Goal: Transaction & Acquisition: Book appointment/travel/reservation

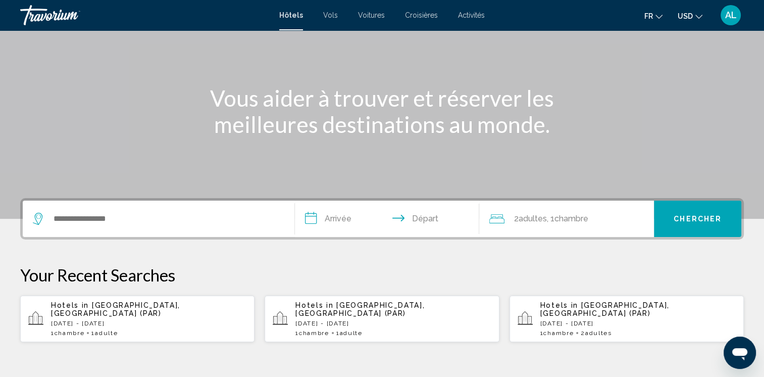
scroll to position [101, 0]
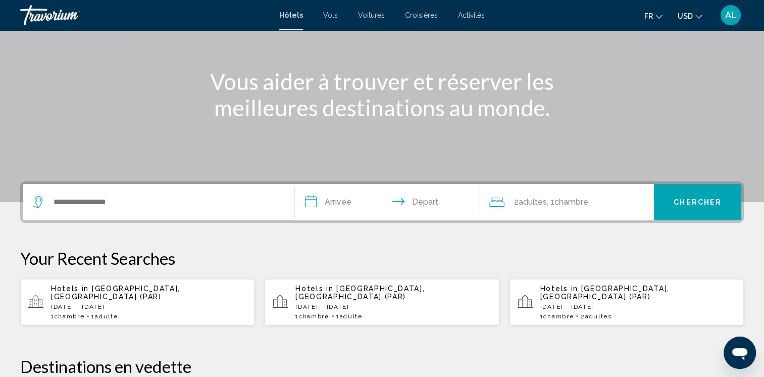
click at [85, 303] on p "[DATE] - [DATE]" at bounding box center [148, 306] width 195 height 7
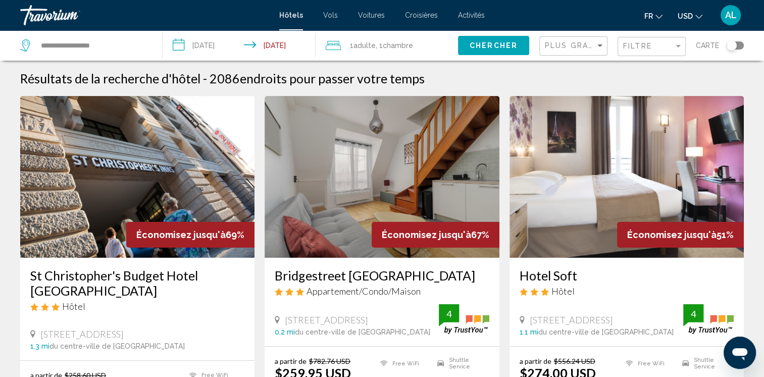
click at [694, 19] on button "USD USD ($) MXN (Mex$) CAD (Can$) GBP (£) EUR (€) AUD (A$) NZD (NZ$) CNY (CN¥)" at bounding box center [690, 16] width 25 height 15
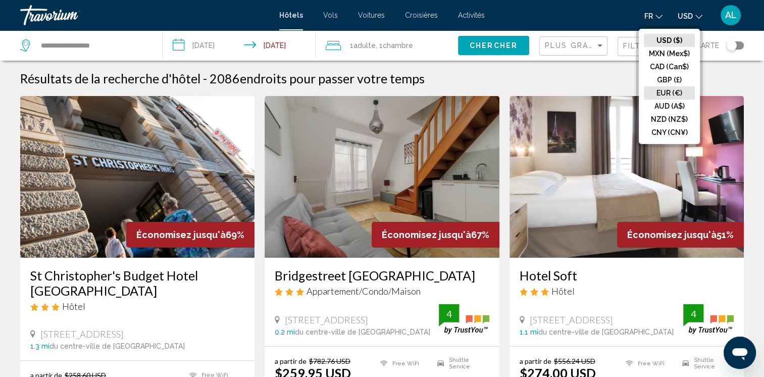
click at [661, 90] on button "EUR (€)" at bounding box center [669, 92] width 51 height 13
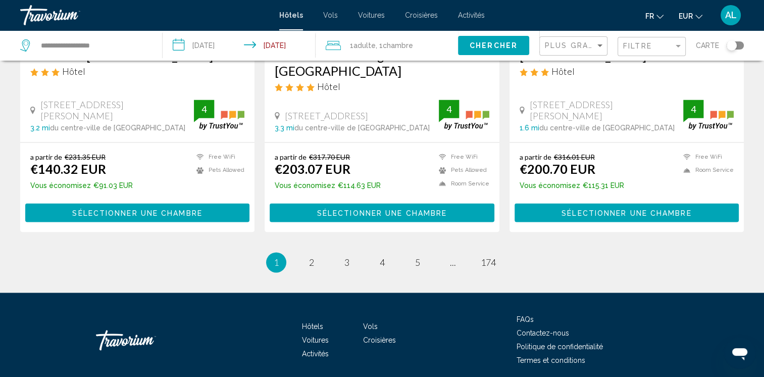
scroll to position [1412, 0]
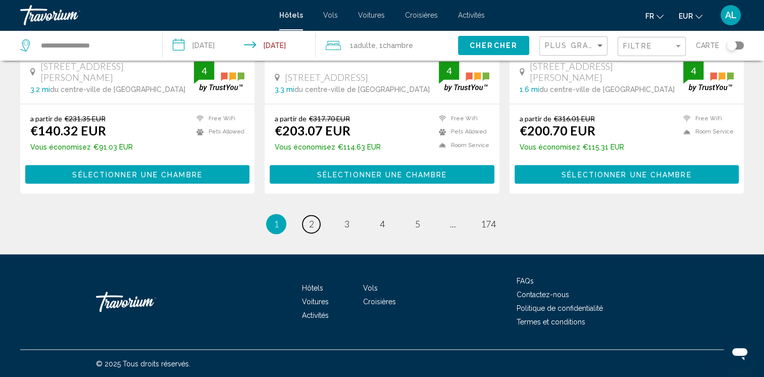
click at [316, 222] on link "page 2" at bounding box center [312, 224] width 18 height 18
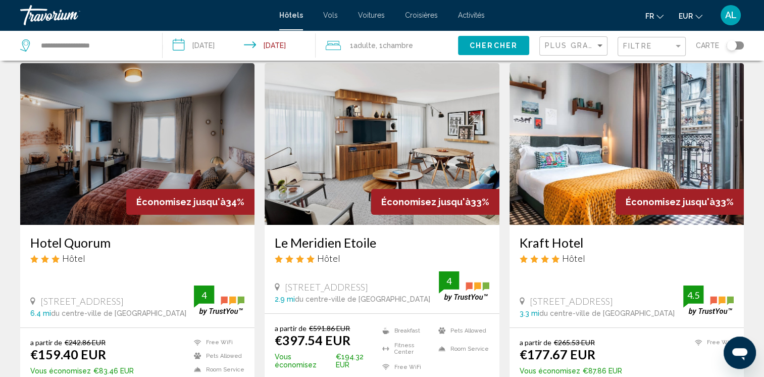
scroll to position [51, 0]
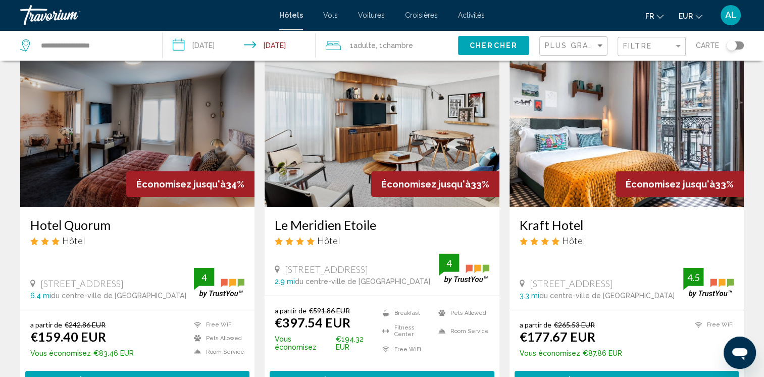
click at [576, 185] on img "Main content" at bounding box center [627, 126] width 234 height 162
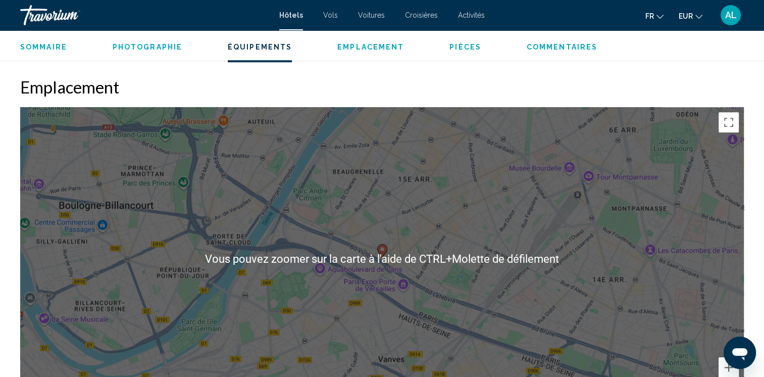
scroll to position [909, 0]
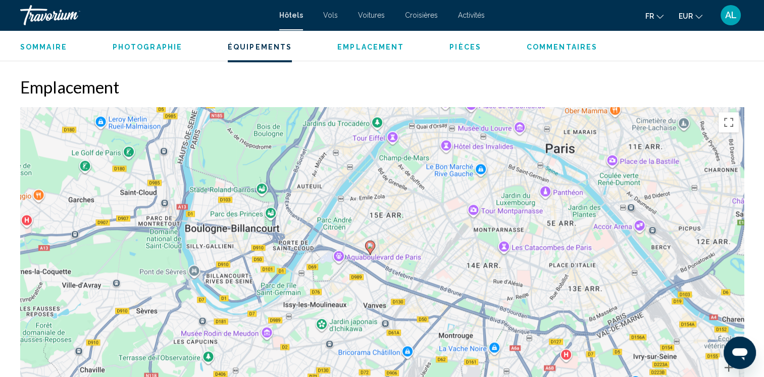
drag, startPoint x: 357, startPoint y: 250, endPoint x: 357, endPoint y: 313, distance: 63.6
click at [357, 313] on div "Pour activer le glissement avec le clavier, appuyez sur Alt+Entrée. Une fois ce…" at bounding box center [382, 258] width 724 height 303
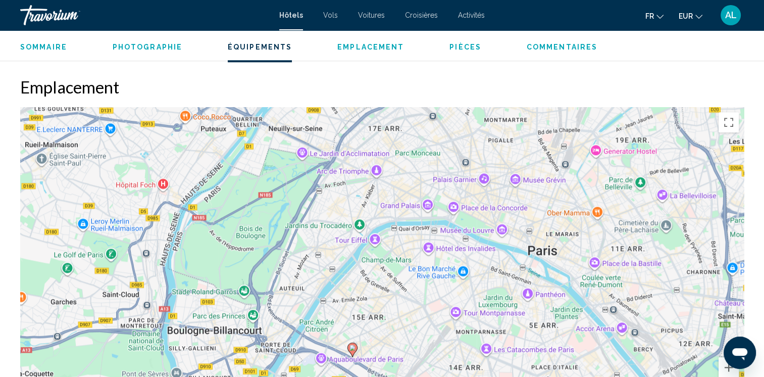
drag, startPoint x: 409, startPoint y: 215, endPoint x: 390, endPoint y: 317, distance: 104.2
click at [390, 317] on div "Pour activer le glissement avec le clavier, appuyez sur Alt+Entrée. Une fois ce…" at bounding box center [382, 258] width 724 height 303
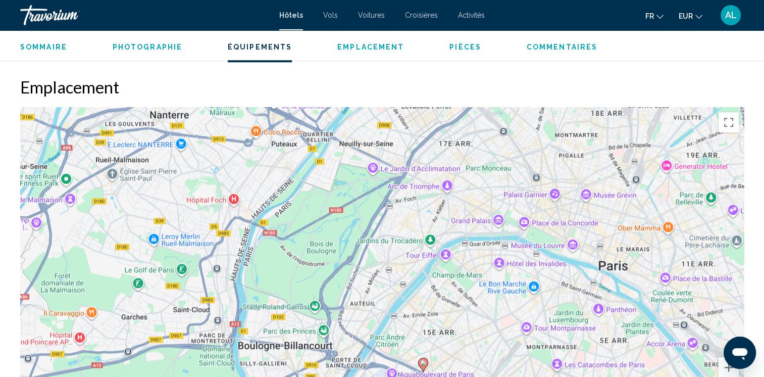
drag, startPoint x: 390, startPoint y: 333, endPoint x: 461, endPoint y: 347, distance: 72.1
click at [461, 347] on div "Pour activer le glissement avec le clavier, appuyez sur Alt+Entrée. Une fois ce…" at bounding box center [382, 258] width 724 height 303
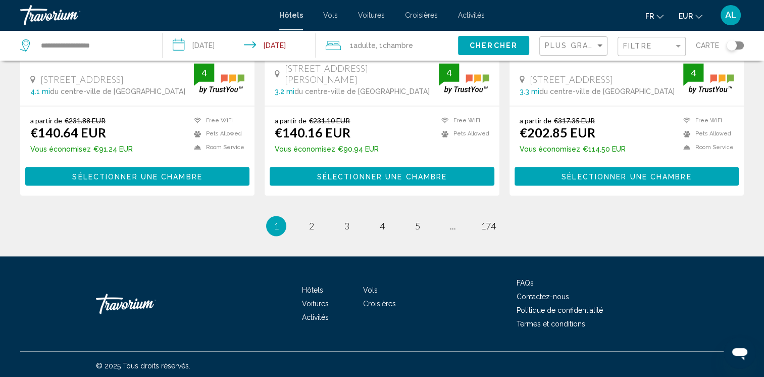
scroll to position [1412, 0]
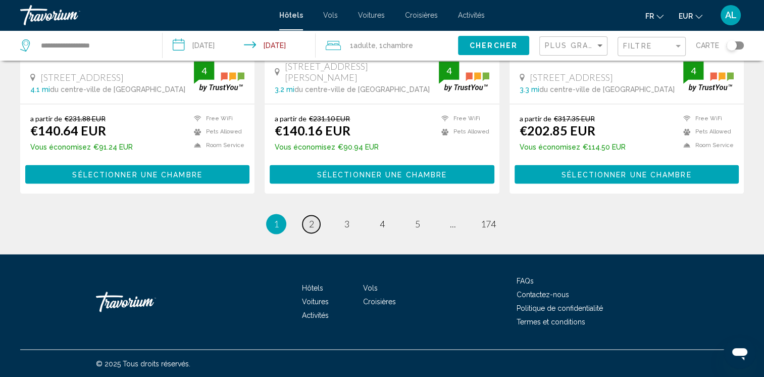
click at [309, 225] on span "2" at bounding box center [311, 223] width 5 height 11
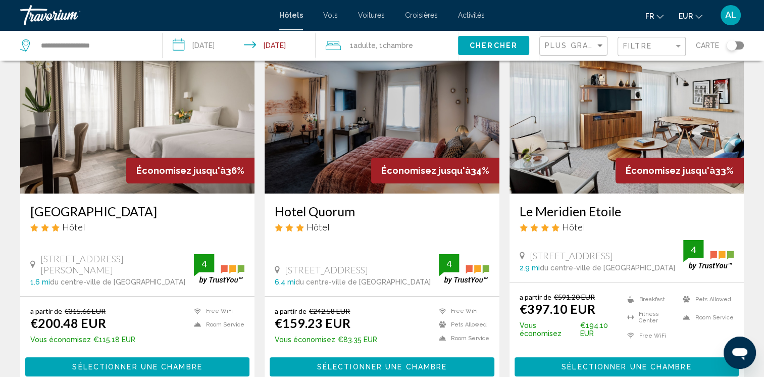
scroll to position [51, 0]
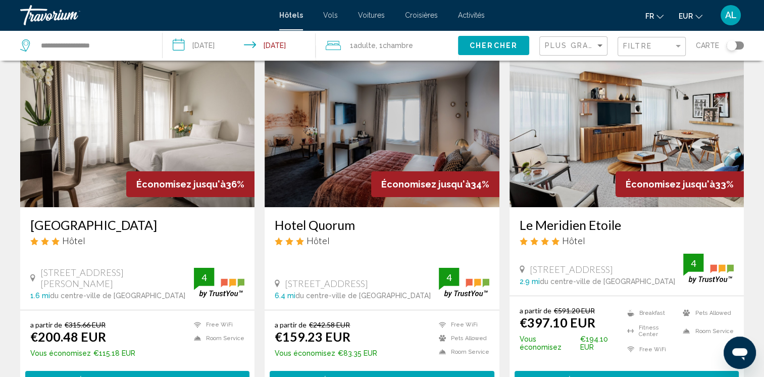
click at [553, 171] on img "Main content" at bounding box center [627, 126] width 234 height 162
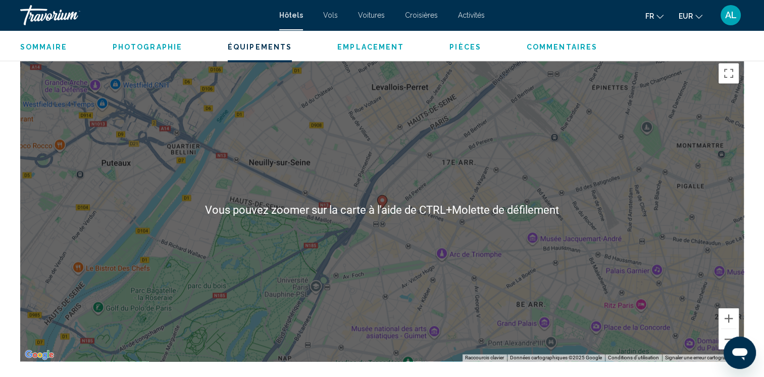
scroll to position [960, 0]
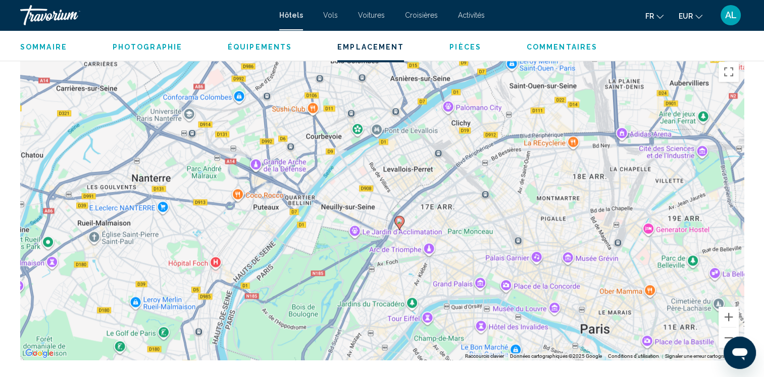
click at [420, 245] on div "Pour activer le glissement avec le clavier, appuyez sur Alt+Entrée. Une fois ce…" at bounding box center [382, 208] width 724 height 303
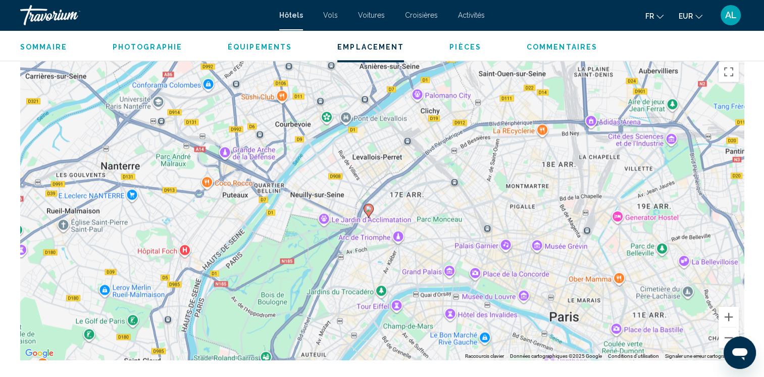
drag, startPoint x: 535, startPoint y: 233, endPoint x: 513, endPoint y: 213, distance: 30.4
click at [511, 217] on div "Pour activer le glissement avec le clavier, appuyez sur Alt+Entrée. Une fois ce…" at bounding box center [382, 208] width 724 height 303
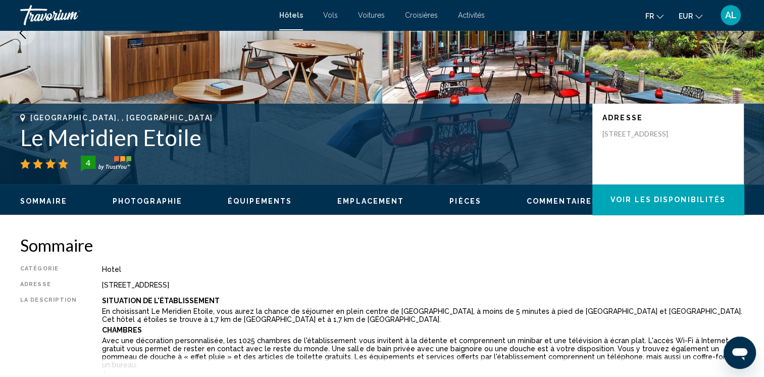
scroll to position [152, 0]
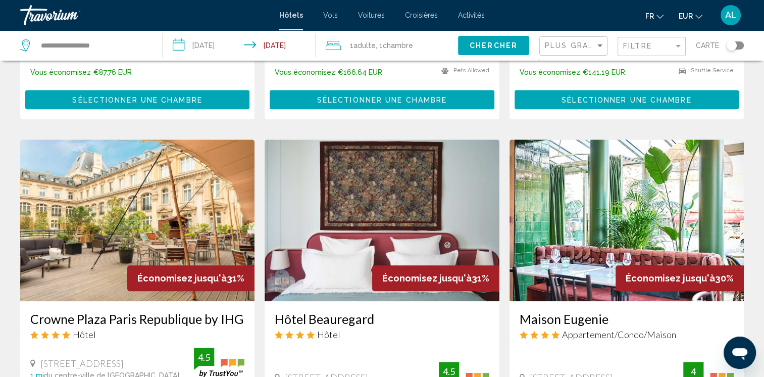
scroll to position [758, 0]
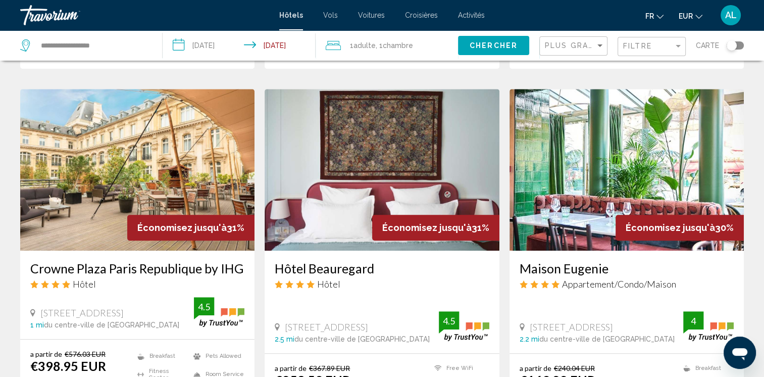
click at [596, 191] on img "Main content" at bounding box center [627, 170] width 234 height 162
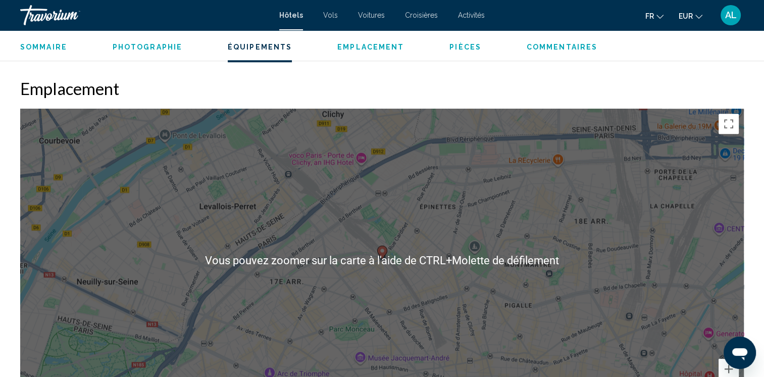
scroll to position [909, 0]
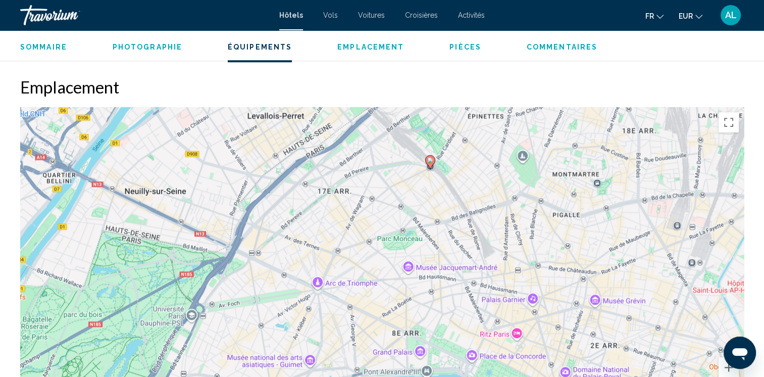
drag, startPoint x: 401, startPoint y: 301, endPoint x: 449, endPoint y: 212, distance: 101.3
click at [449, 212] on div "Pour activer le glissement avec le clavier, appuyez sur Alt+Entrée. Une fois ce…" at bounding box center [382, 258] width 724 height 303
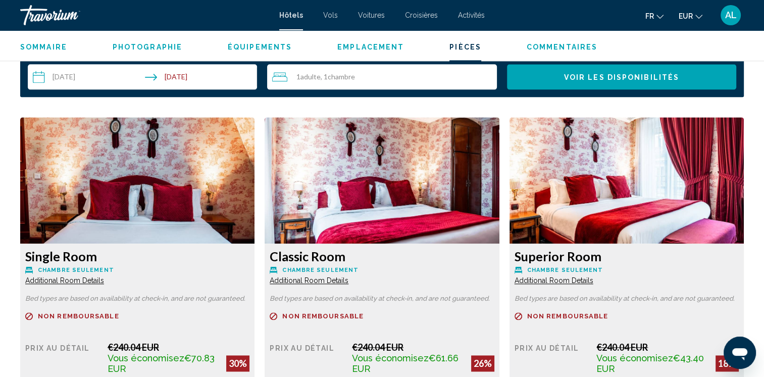
scroll to position [1364, 0]
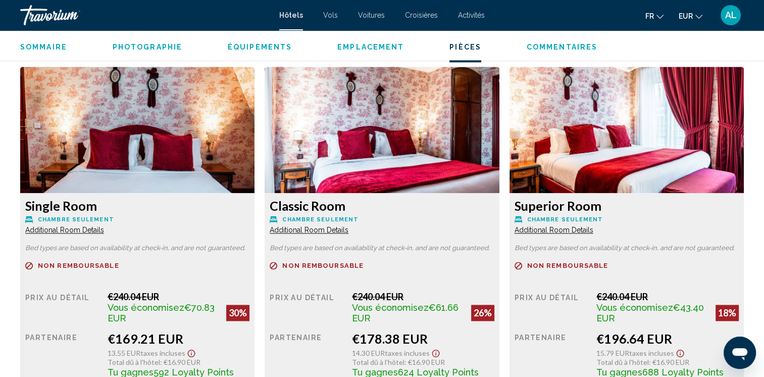
click at [81, 228] on span "Additional Room Details" at bounding box center [64, 230] width 79 height 8
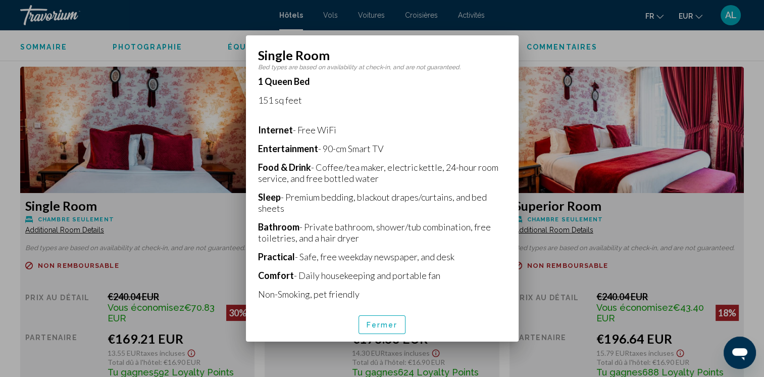
scroll to position [188, 0]
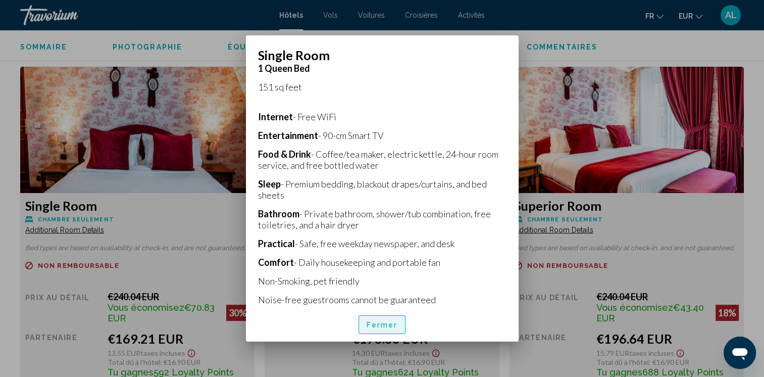
click at [386, 323] on span "Fermer" at bounding box center [382, 325] width 31 height 8
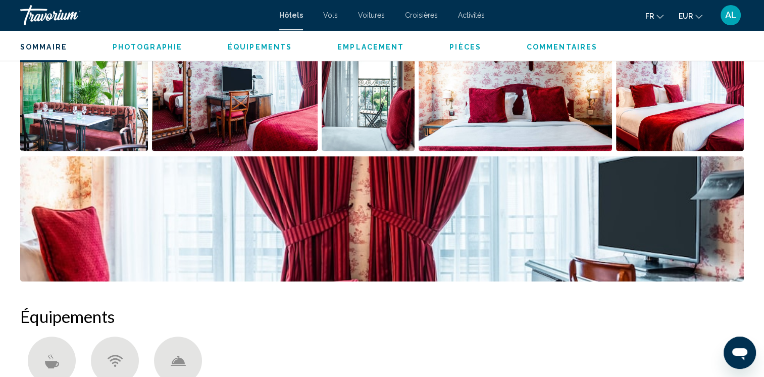
scroll to position [455, 0]
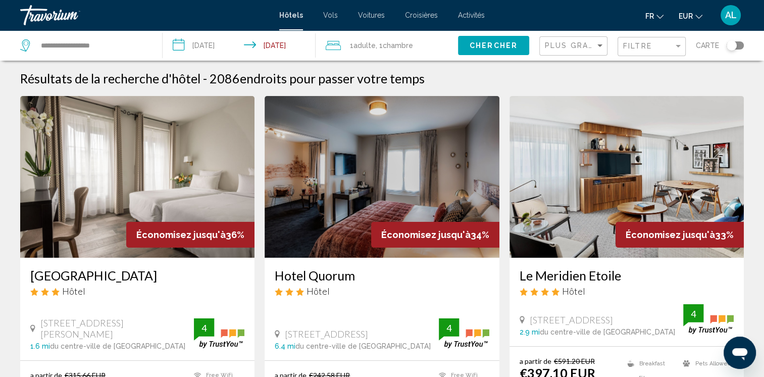
click at [728, 44] on div "Toggle map" at bounding box center [732, 45] width 10 height 10
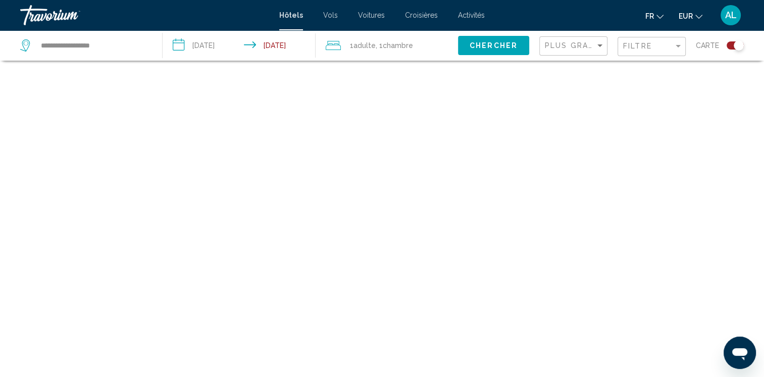
scroll to position [61, 0]
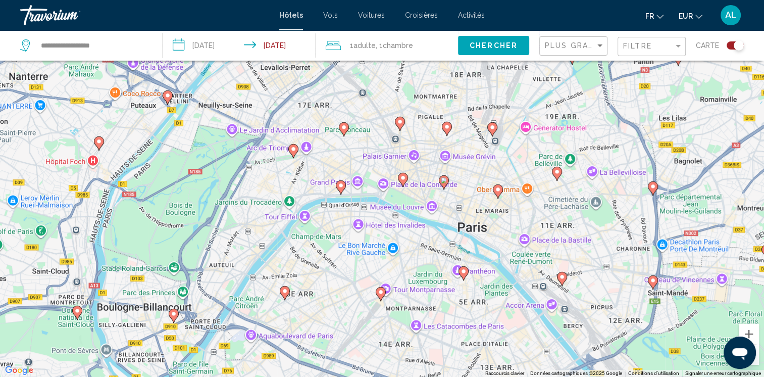
drag, startPoint x: 361, startPoint y: 170, endPoint x: 379, endPoint y: 282, distance: 113.6
click at [379, 282] on div "Pour activer le glissement avec le clavier, appuyez sur Alt+Entrée. Une fois ce…" at bounding box center [382, 188] width 764 height 377
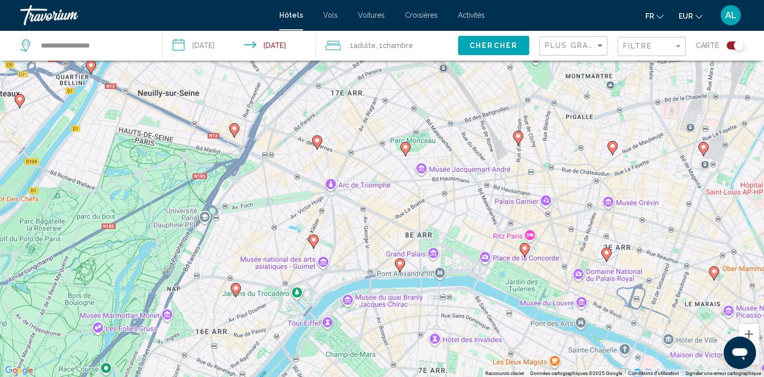
drag, startPoint x: 270, startPoint y: 203, endPoint x: 280, endPoint y: 298, distance: 95.5
click at [275, 316] on div "Pour activer le glissement avec le clavier, appuyez sur Alt+Entrée. Une fois ce…" at bounding box center [382, 188] width 764 height 377
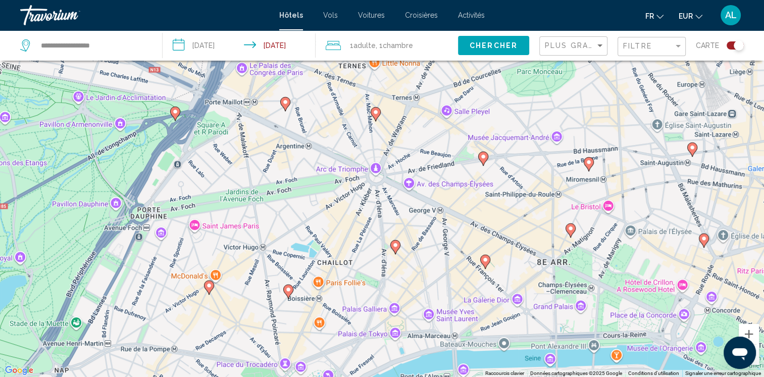
click at [285, 102] on image "Main content" at bounding box center [285, 102] width 6 height 6
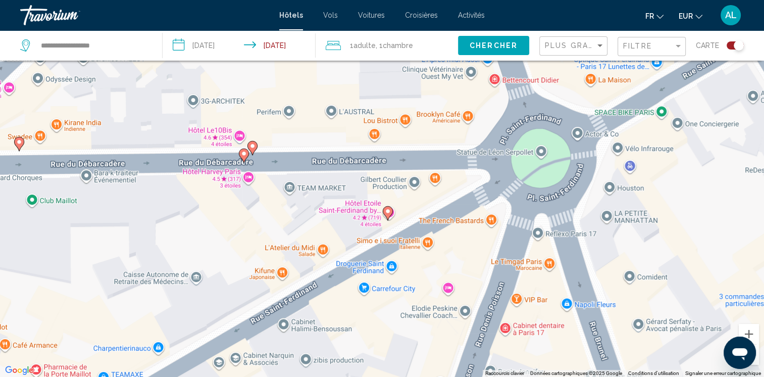
drag, startPoint x: 323, startPoint y: 157, endPoint x: 294, endPoint y: 242, distance: 90.3
click at [294, 242] on div "Pour naviguer, appuyez sur les touches fléchées. Pour activer le glissement ave…" at bounding box center [382, 188] width 764 height 377
click at [241, 152] on image "Main content" at bounding box center [244, 154] width 6 height 6
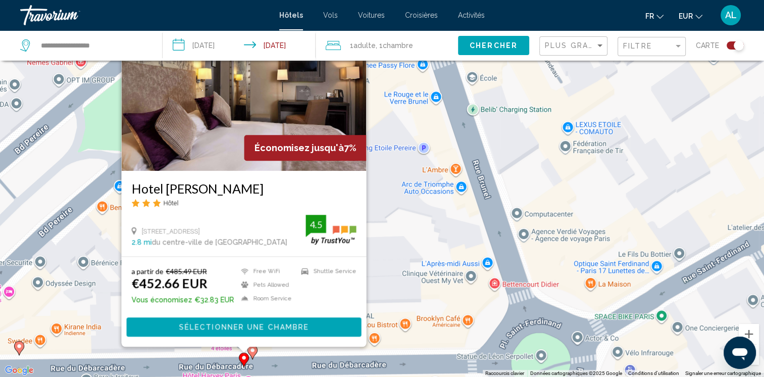
click at [253, 348] on image "Main content" at bounding box center [253, 350] width 6 height 6
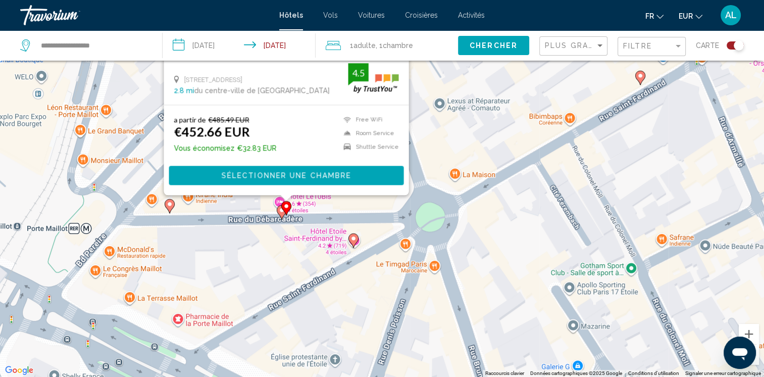
drag, startPoint x: 338, startPoint y: 349, endPoint x: 284, endPoint y: 227, distance: 132.5
click at [284, 227] on div "Pour activer le glissement avec le clavier, appuyez sur Alt+Entrée. Une fois ce…" at bounding box center [382, 188] width 764 height 377
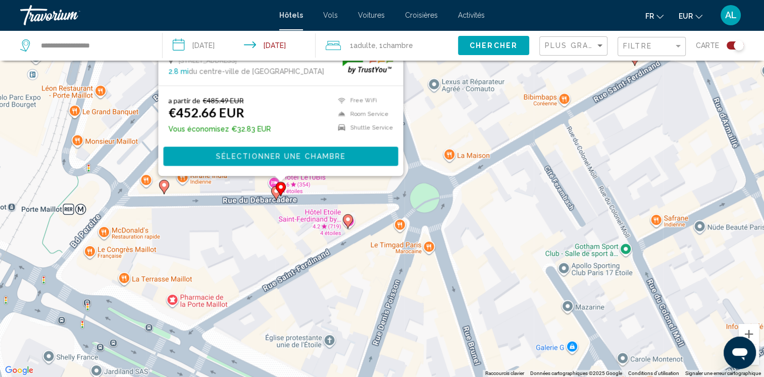
click at [344, 222] on icon "Main content" at bounding box center [347, 221] width 9 height 13
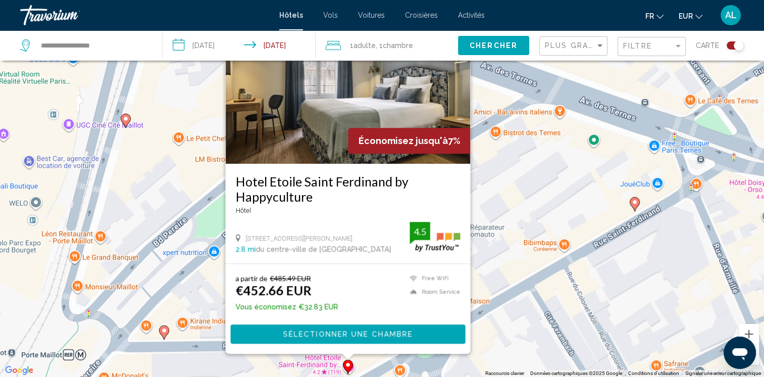
click at [197, 365] on div "Pour activer le glissement avec le clavier, appuyez sur Alt+Entrée. Une fois ce…" at bounding box center [382, 188] width 764 height 377
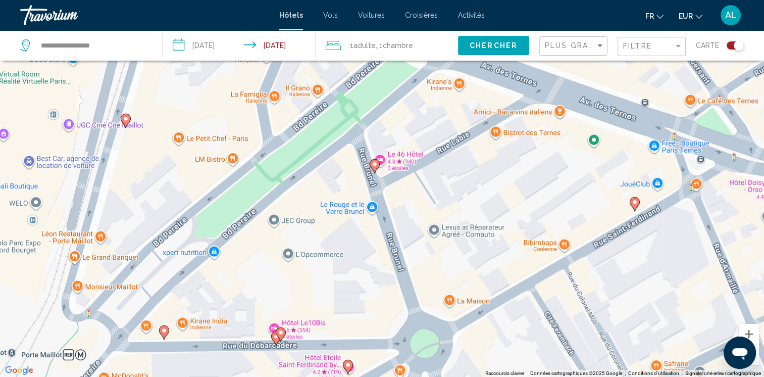
click at [375, 163] on image "Main content" at bounding box center [375, 164] width 6 height 6
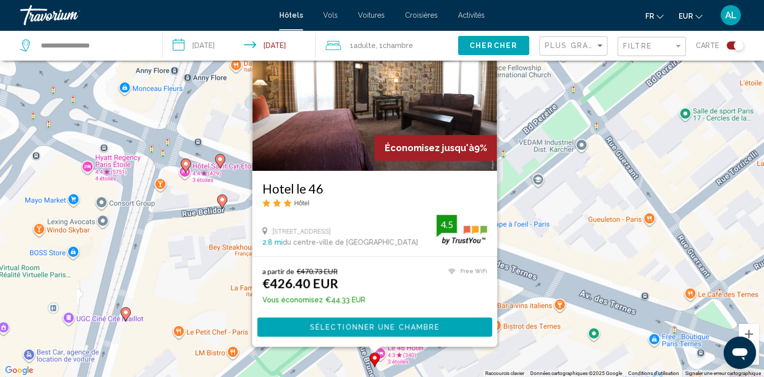
click at [508, 362] on div "Pour activer le glissement avec le clavier, appuyez sur Alt+Entrée. Une fois ce…" at bounding box center [382, 188] width 764 height 377
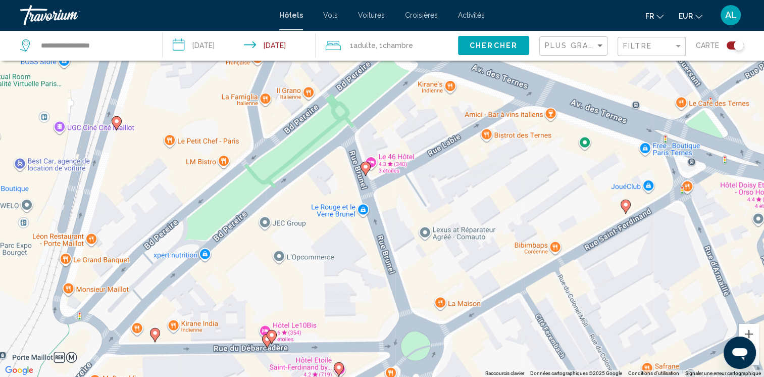
drag, startPoint x: 443, startPoint y: 354, endPoint x: 434, endPoint y: 161, distance: 193.2
click at [434, 161] on div "Pour activer le glissement avec le clavier, appuyez sur Alt+Entrée. Une fois ce…" at bounding box center [382, 188] width 764 height 377
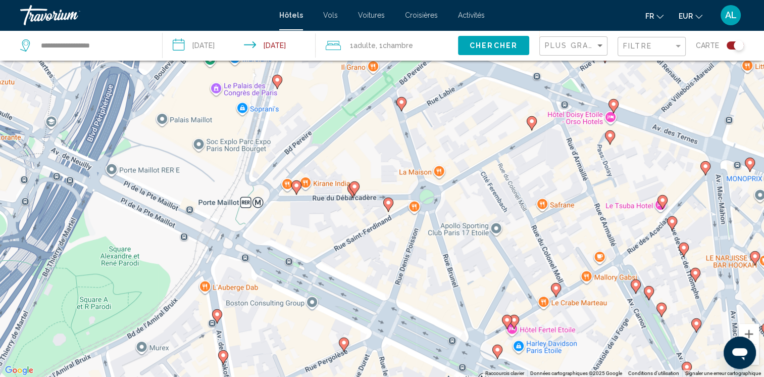
drag, startPoint x: 350, startPoint y: 332, endPoint x: 367, endPoint y: 226, distance: 107.5
click at [367, 226] on div "Pour activer le glissement avec le clavier, appuyez sur Alt+Entrée. Une fois ce…" at bounding box center [382, 188] width 764 height 377
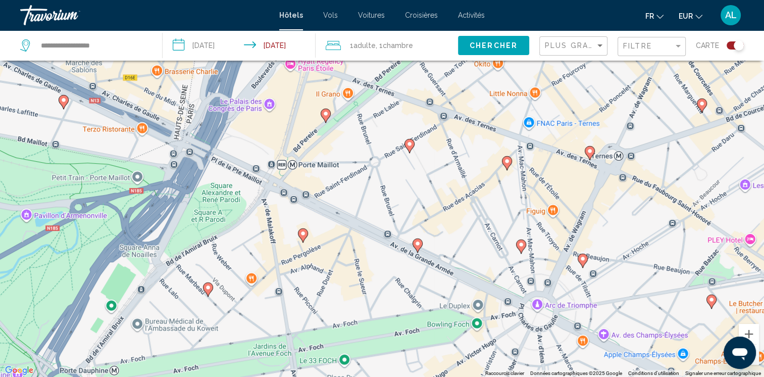
drag, startPoint x: 352, startPoint y: 296, endPoint x: 329, endPoint y: 251, distance: 50.8
click at [329, 251] on div "Pour activer le glissement avec le clavier, appuyez sur Alt+Entrée. Une fois ce…" at bounding box center [382, 188] width 764 height 377
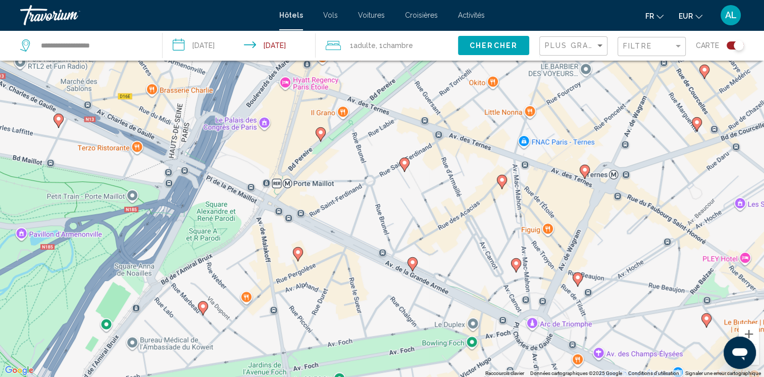
click at [514, 266] on image "Main content" at bounding box center [516, 263] width 6 height 6
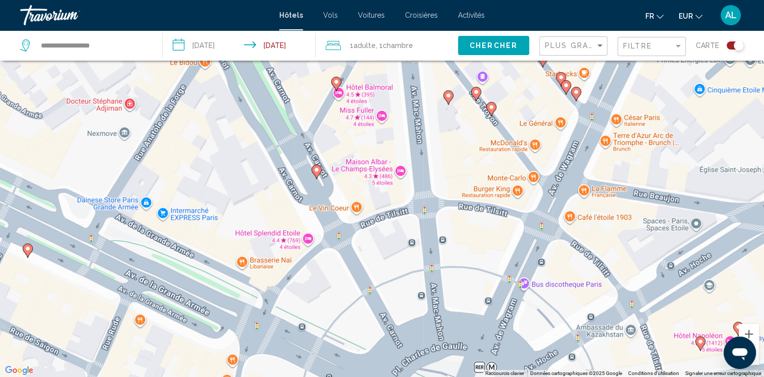
click at [319, 169] on icon "Main content" at bounding box center [316, 171] width 9 height 13
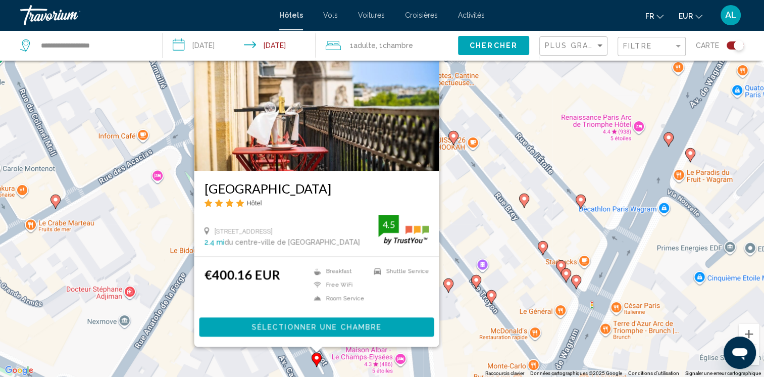
click at [453, 329] on div "Pour naviguer, appuyez sur les touches fléchées. Pour activer le glissement ave…" at bounding box center [382, 188] width 764 height 377
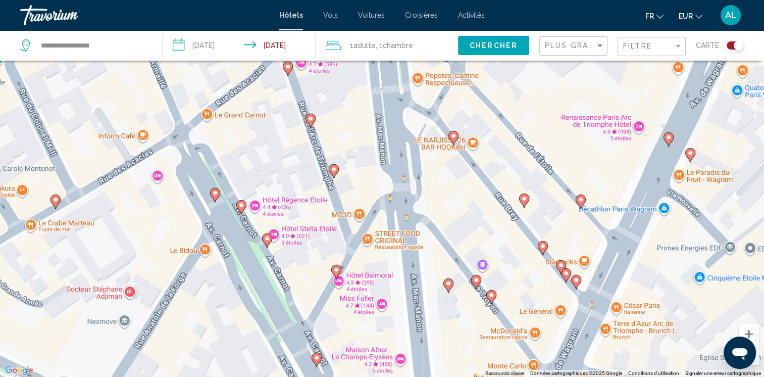
click at [334, 268] on image "Main content" at bounding box center [336, 270] width 6 height 6
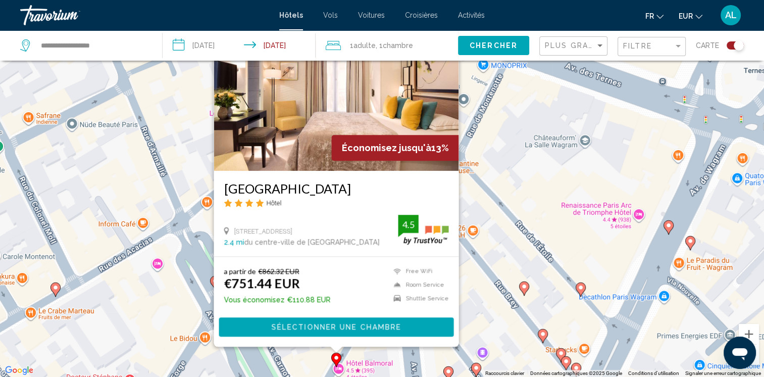
click at [500, 331] on div "Pour activer le glissement avec le clavier, appuyez sur Alt+Entrée. Une fois ce…" at bounding box center [382, 188] width 764 height 377
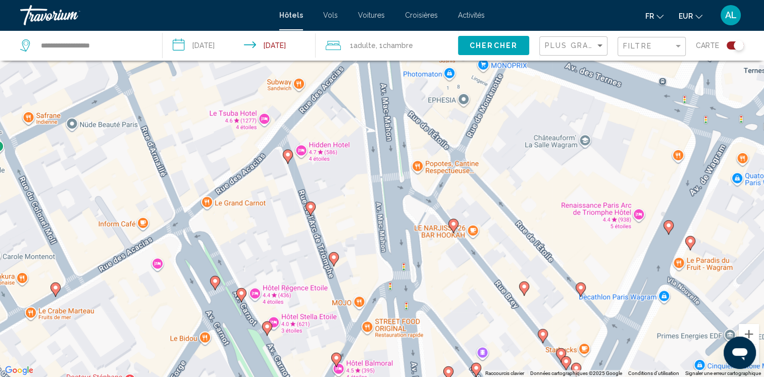
click at [444, 372] on icon "Main content" at bounding box center [447, 373] width 9 height 13
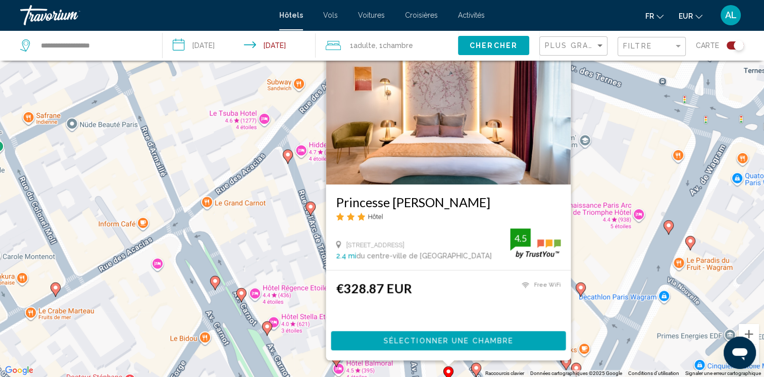
scroll to position [0, 0]
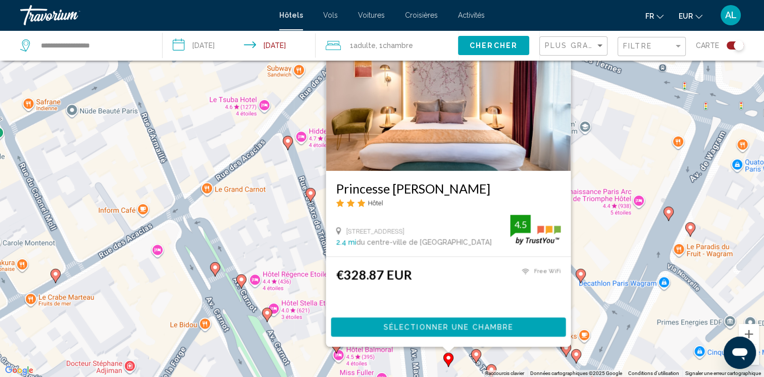
click at [475, 358] on icon "Main content" at bounding box center [475, 356] width 9 height 13
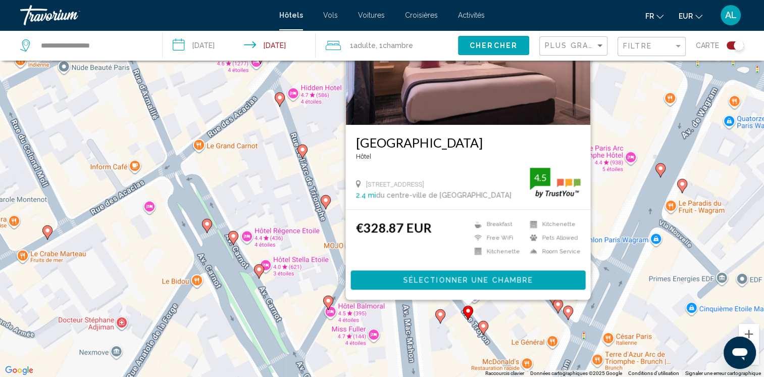
drag, startPoint x: 457, startPoint y: 366, endPoint x: 443, endPoint y: 302, distance: 65.5
click at [443, 302] on div "Pour activer le glissement avec le clavier, appuyez sur Alt+Entrée. Une fois ce…" at bounding box center [382, 188] width 764 height 377
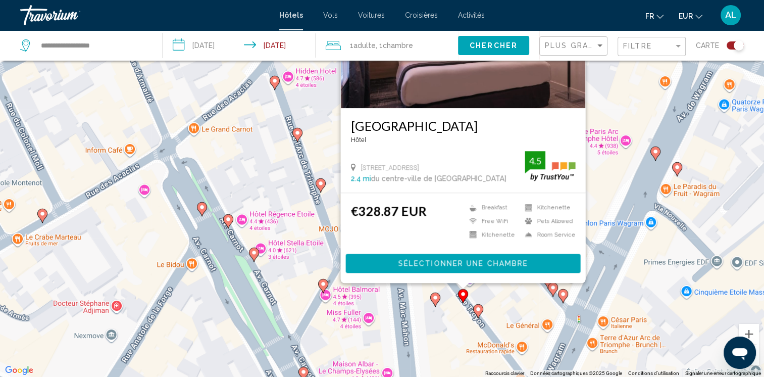
click at [480, 314] on icon "Main content" at bounding box center [477, 311] width 9 height 13
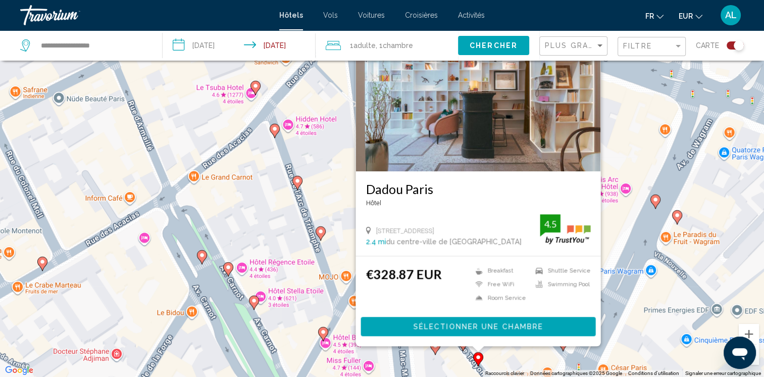
click at [433, 354] on gmp-advanced-marker "Main content" at bounding box center [435, 347] width 10 height 15
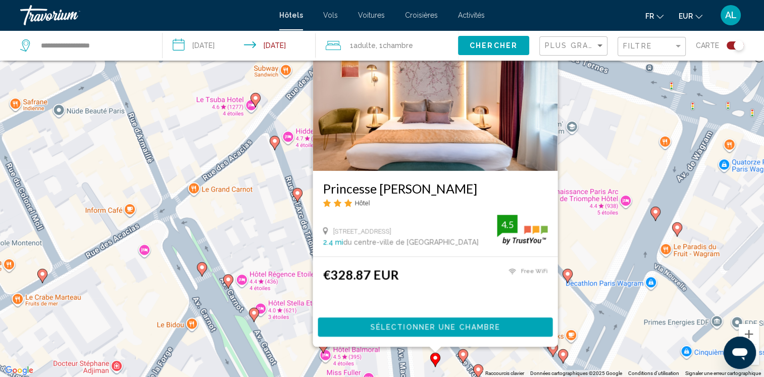
click at [507, 356] on div "Pour activer le glissement avec le clavier, appuyez sur Alt+Entrée. Une fois ce…" at bounding box center [382, 188] width 764 height 377
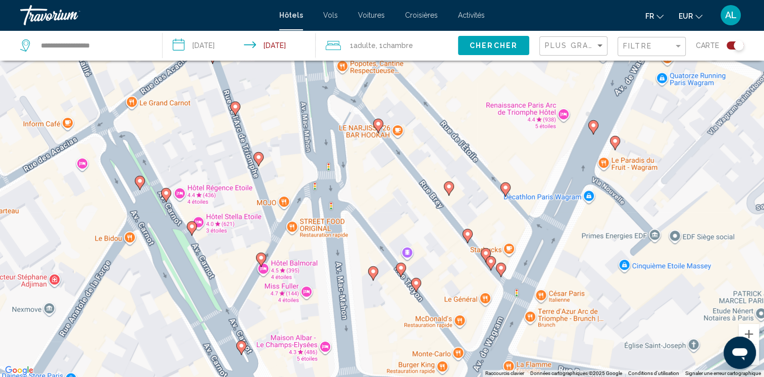
drag, startPoint x: 497, startPoint y: 351, endPoint x: 434, endPoint y: 262, distance: 108.3
click at [434, 262] on div "Pour activer le glissement avec le clavier, appuyez sur Alt+Entrée. Une fois ce…" at bounding box center [382, 188] width 764 height 377
click at [503, 272] on icon "Main content" at bounding box center [500, 269] width 9 height 13
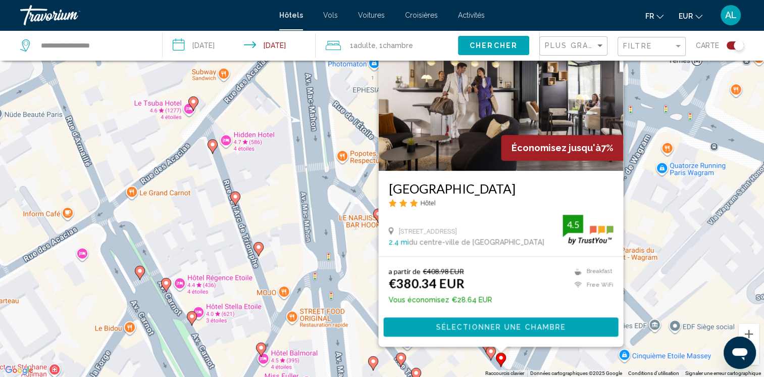
click at [443, 363] on div "Pour activer le glissement avec le clavier, appuyez sur Alt+Entrée. Une fois ce…" at bounding box center [382, 188] width 764 height 377
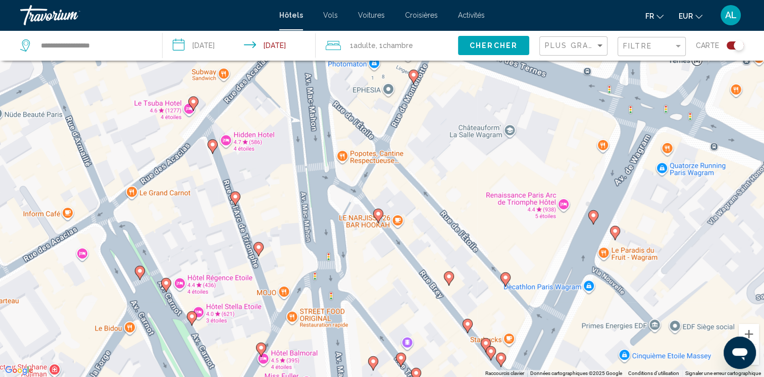
click at [489, 349] on image "Main content" at bounding box center [491, 351] width 6 height 6
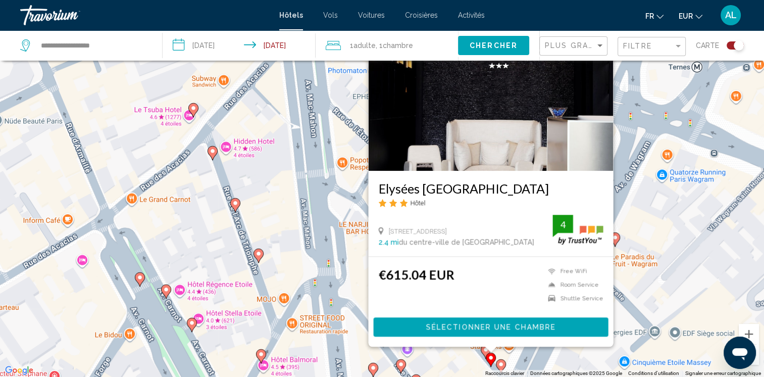
click at [479, 361] on div "Pour activer le glissement avec le clavier, appuyez sur Alt+Entrée. Une fois ce…" at bounding box center [382, 188] width 764 height 377
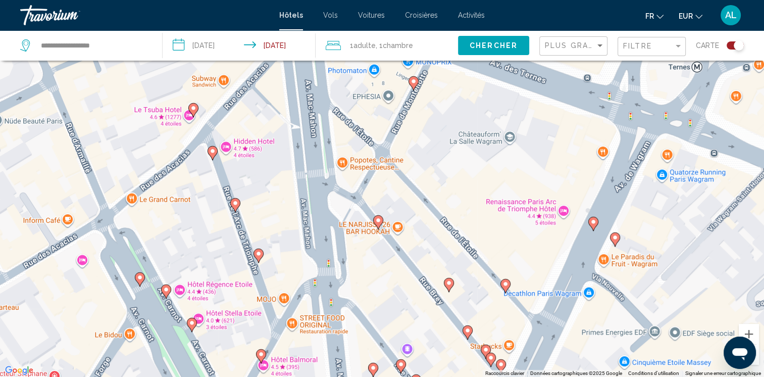
click at [483, 348] on image "Main content" at bounding box center [486, 350] width 6 height 6
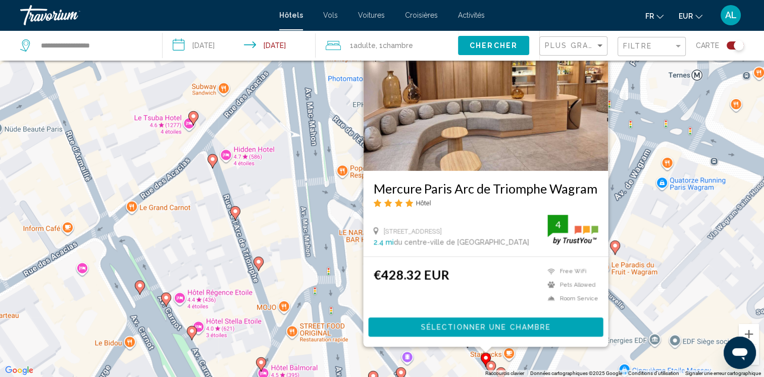
click at [467, 353] on div "Pour activer le glissement avec le clavier, appuyez sur Alt+Entrée. Une fois ce…" at bounding box center [382, 188] width 764 height 377
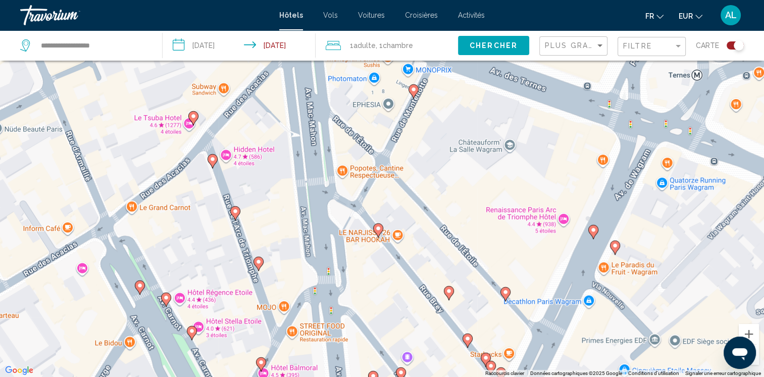
click at [469, 340] on image "Main content" at bounding box center [468, 338] width 6 height 6
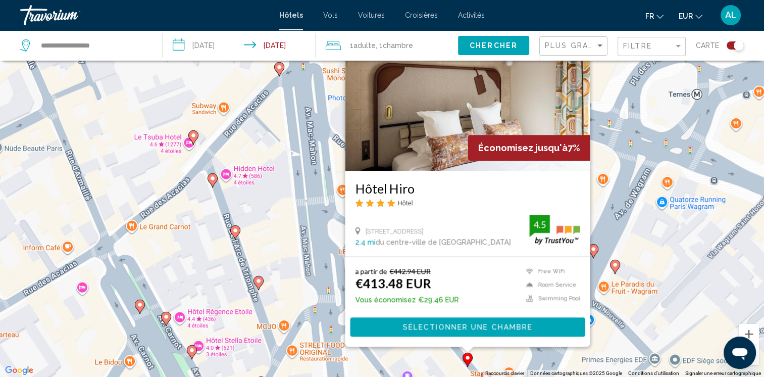
click at [436, 350] on div "Pour activer le glissement avec le clavier, appuyez sur Alt+Entrée. Une fois ce…" at bounding box center [382, 188] width 764 height 377
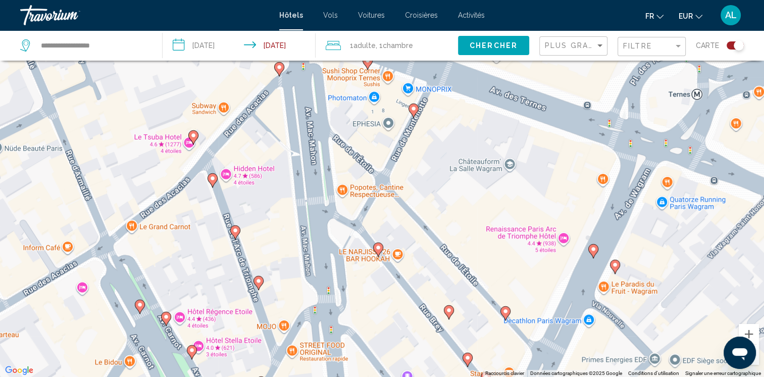
click at [451, 315] on icon "Main content" at bounding box center [448, 312] width 9 height 13
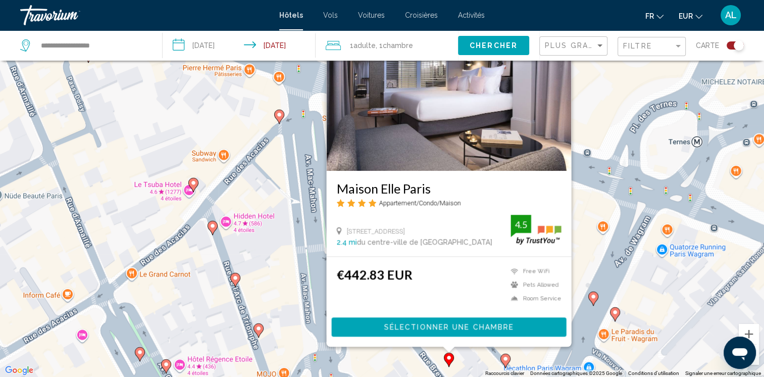
click at [402, 358] on div "Pour activer le glissement avec le clavier, appuyez sur Alt+Entrée. Une fois ce…" at bounding box center [382, 188] width 764 height 377
click at [399, 363] on div "Pour activer le glissement avec le clavier, appuyez sur Alt+Entrée. Une fois ce…" at bounding box center [382, 188] width 764 height 377
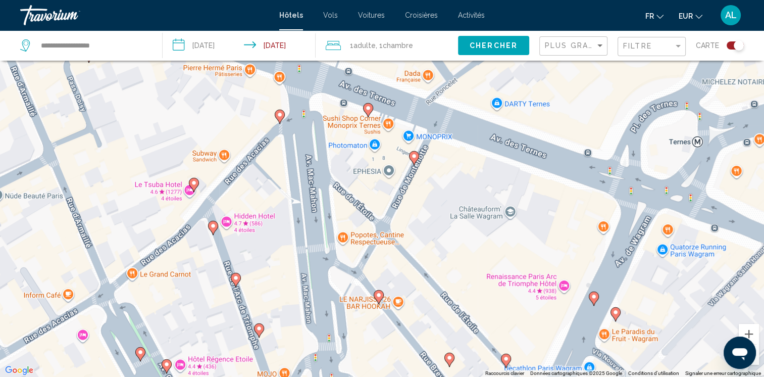
click at [376, 297] on image "Main content" at bounding box center [379, 295] width 6 height 6
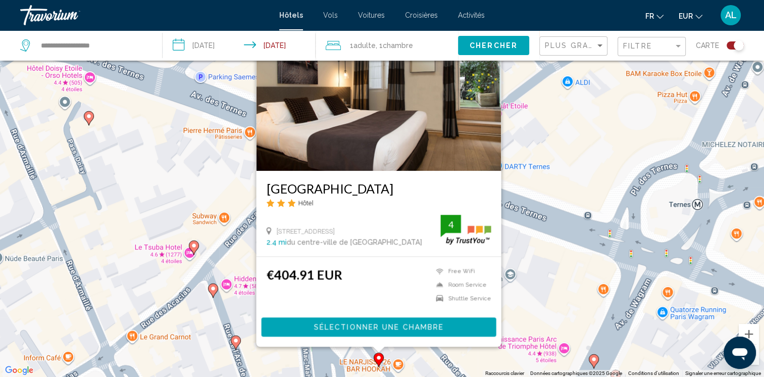
click at [356, 364] on div "Pour activer le glissement avec le clavier, appuyez sur Alt+Entrée. Une fois ce…" at bounding box center [382, 188] width 764 height 377
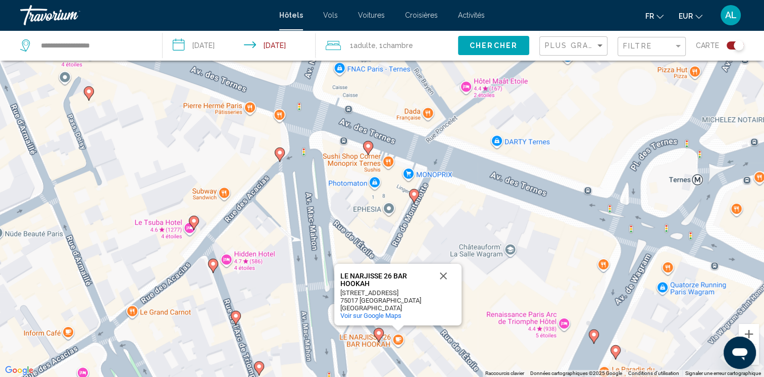
click at [194, 221] on image "Main content" at bounding box center [194, 221] width 6 height 6
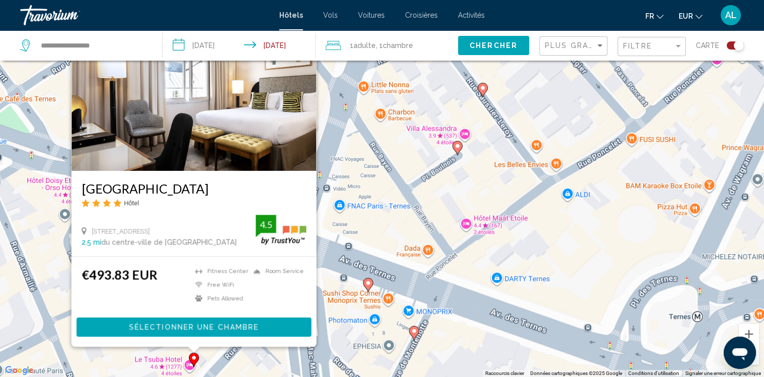
click at [124, 353] on div "Pour activer le glissement avec le clavier, appuyez sur Alt+Entrée. Une fois ce…" at bounding box center [382, 188] width 764 height 377
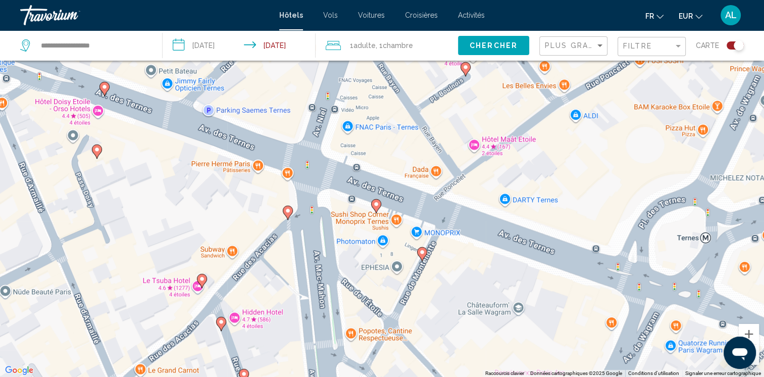
drag, startPoint x: 235, startPoint y: 344, endPoint x: 253, endPoint y: 200, distance: 145.1
click at [253, 203] on div "Pour activer le glissement avec le clavier, appuyez sur Alt+Entrée. Une fois ce…" at bounding box center [382, 188] width 764 height 377
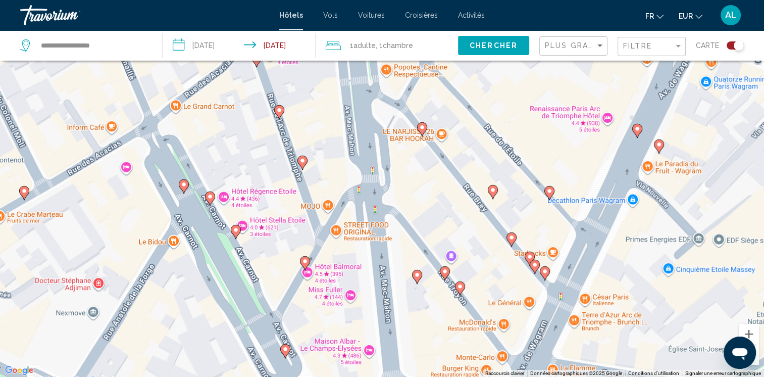
drag, startPoint x: 226, startPoint y: 348, endPoint x: 239, endPoint y: 198, distance: 150.6
click at [239, 198] on div "Pour activer le glissement avec le clavier, appuyez sur Alt+Entrée. Une fois ce…" at bounding box center [382, 188] width 764 height 377
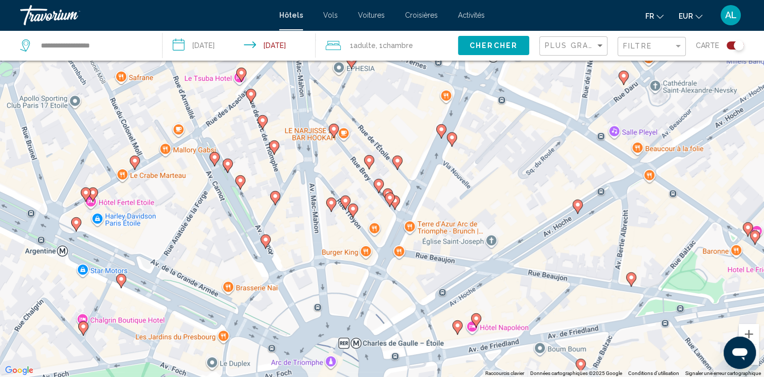
drag, startPoint x: 225, startPoint y: 321, endPoint x: 232, endPoint y: 251, distance: 71.1
click at [232, 251] on div "Pour activer le glissement avec le clavier, appuyez sur Alt+Entrée. Une fois ce…" at bounding box center [382, 188] width 764 height 377
click at [457, 326] on image "Main content" at bounding box center [458, 326] width 6 height 6
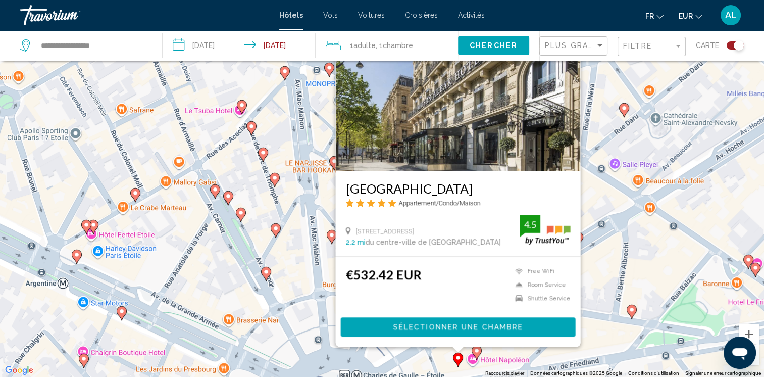
click at [475, 349] on image "Main content" at bounding box center [477, 351] width 6 height 6
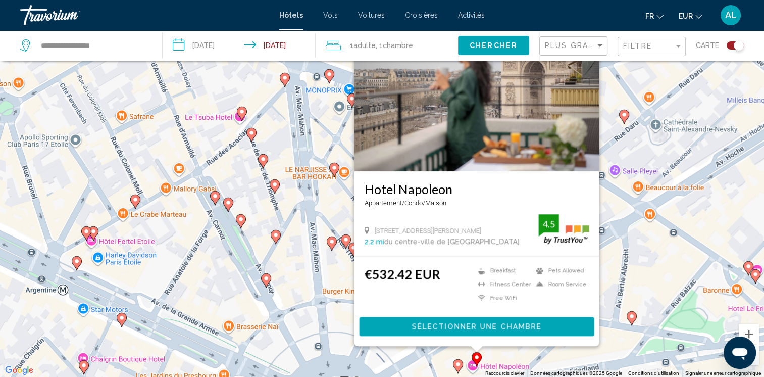
click at [416, 368] on div "Pour activer le glissement avec le clavier, appuyez sur Alt+Entrée. Une fois ce…" at bounding box center [382, 188] width 764 height 377
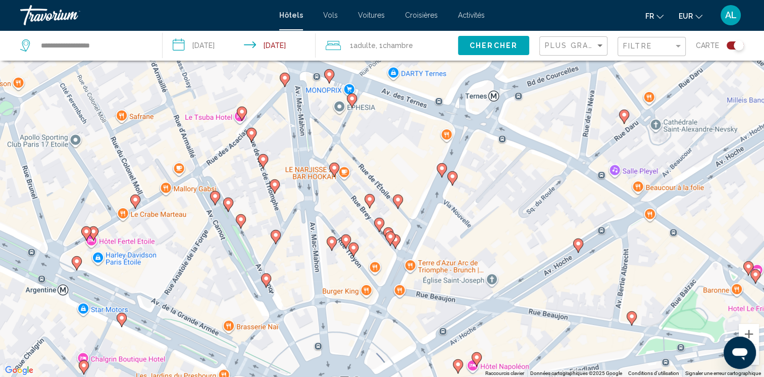
click at [631, 318] on image "Main content" at bounding box center [632, 316] width 6 height 6
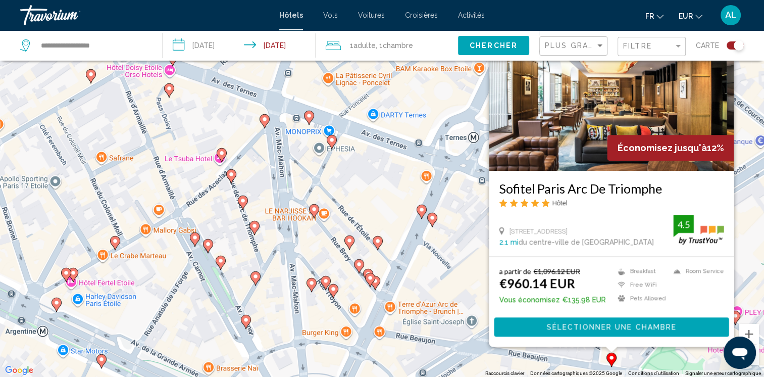
click at [512, 361] on div "Pour activer le glissement avec le clavier, appuyez sur Alt+Entrée. Une fois ce…" at bounding box center [382, 188] width 764 height 377
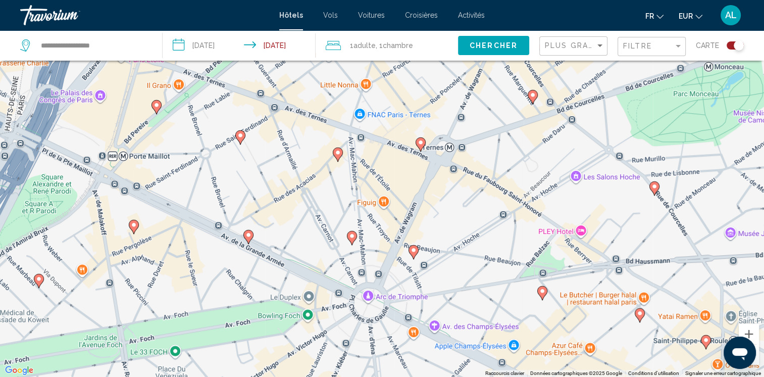
drag, startPoint x: 441, startPoint y: 357, endPoint x: 432, endPoint y: 254, distance: 103.4
click at [432, 254] on div "Pour activer le glissement avec le clavier, appuyez sur Alt+Entrée. Une fois ce…" at bounding box center [382, 188] width 764 height 377
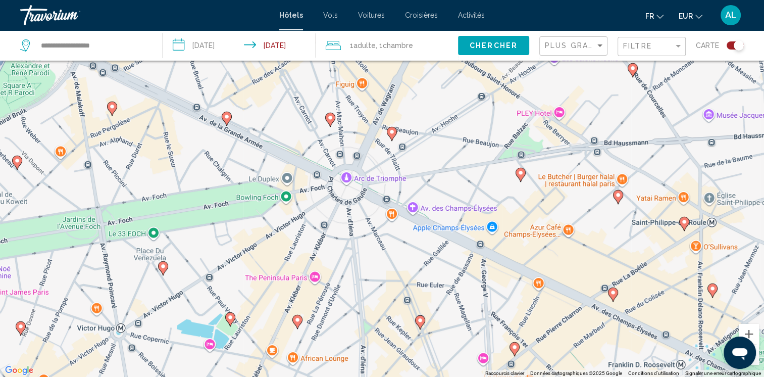
drag, startPoint x: 377, startPoint y: 359, endPoint x: 356, endPoint y: 239, distance: 121.1
click at [356, 239] on div "Pour activer le glissement avec le clavier, appuyez sur Alt+Entrée. Une fois ce…" at bounding box center [382, 188] width 764 height 377
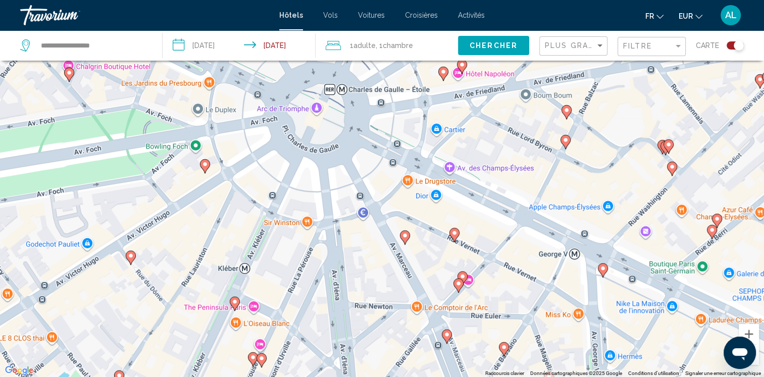
click at [402, 233] on image "Main content" at bounding box center [405, 235] width 6 height 6
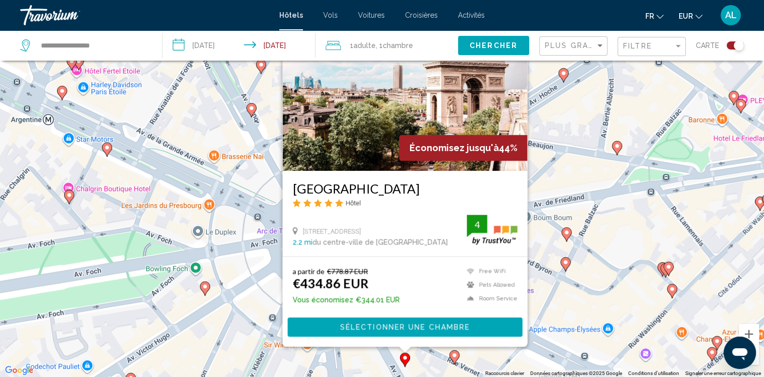
click at [451, 356] on icon "Main content" at bounding box center [454, 357] width 9 height 13
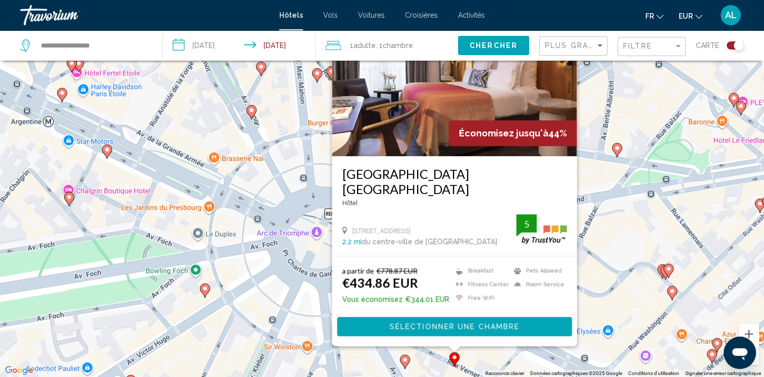
click at [204, 287] on image "Main content" at bounding box center [205, 288] width 6 height 6
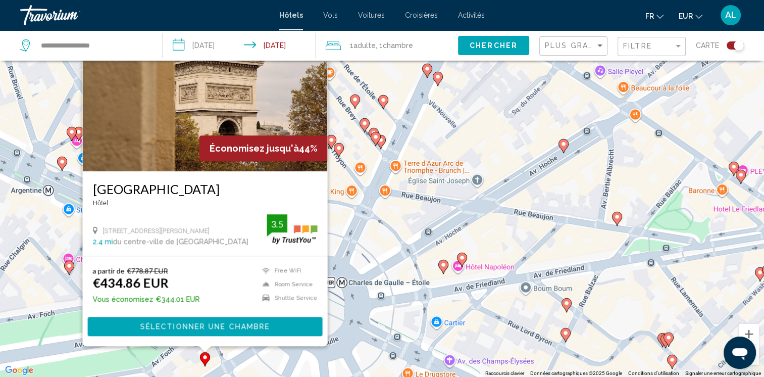
click at [179, 345] on div "a partir de €778.87 EUR €434.86 EUR Vous économisez €344.01 EUR Free WiFi Room …" at bounding box center [204, 301] width 245 height 89
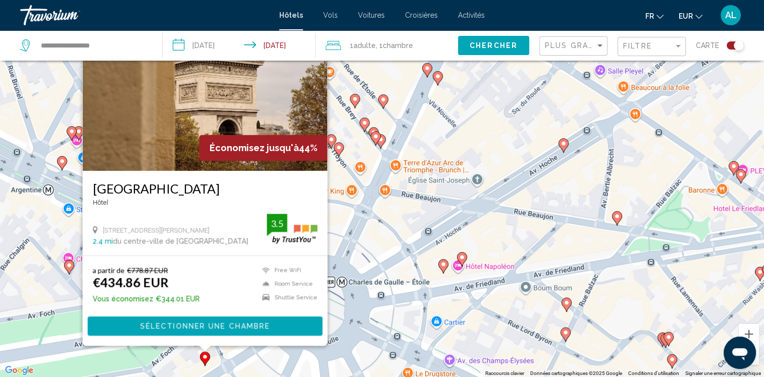
click at [238, 367] on div "Pour activer le glissement avec le clavier, appuyez sur Alt+Entrée. Une fois ce…" at bounding box center [382, 188] width 764 height 377
click at [528, 224] on div "Pour activer le glissement avec le clavier, appuyez sur Alt+Entrée. Une fois ce…" at bounding box center [382, 188] width 764 height 377
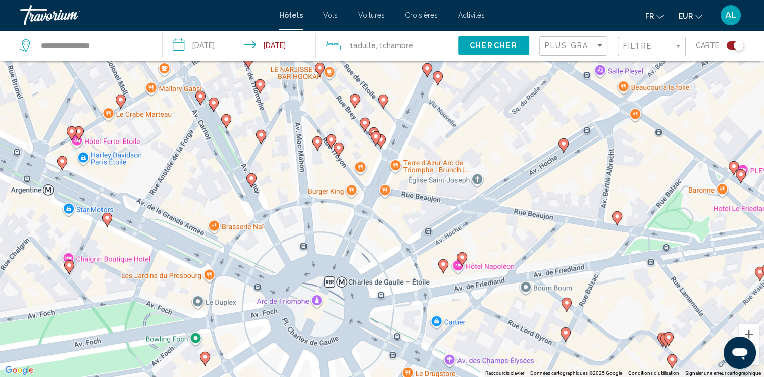
click at [71, 268] on icon "Main content" at bounding box center [68, 267] width 9 height 13
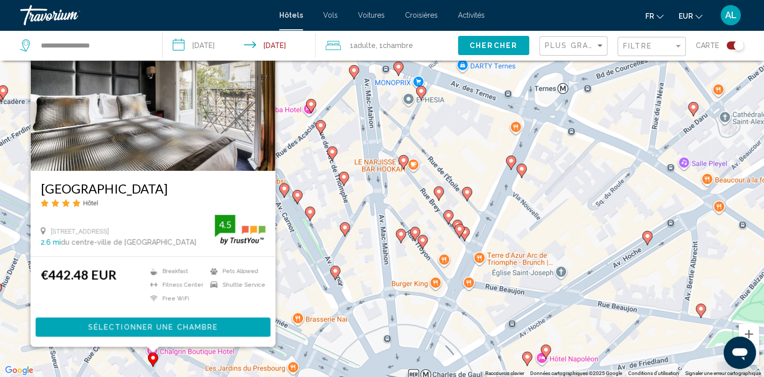
click at [305, 301] on div "Pour activer le glissement avec le clavier, appuyez sur Alt+Entrée. Une fois ce…" at bounding box center [382, 188] width 764 height 377
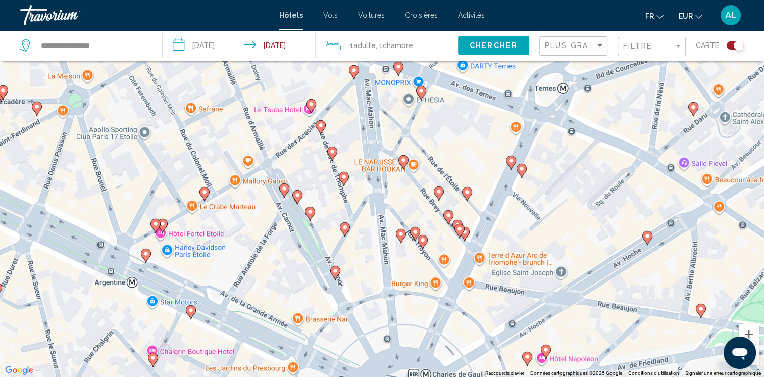
click at [142, 254] on icon "Main content" at bounding box center [145, 255] width 9 height 13
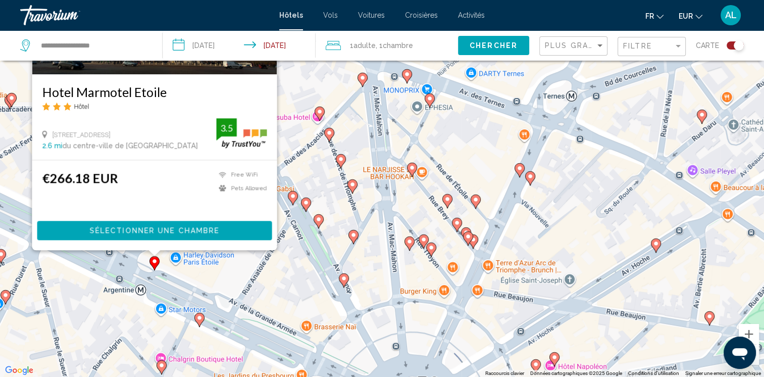
drag, startPoint x: 261, startPoint y: 363, endPoint x: 263, endPoint y: 263, distance: 99.5
click at [263, 263] on div "Pour activer le glissement avec le clavier, appuyez sur Alt+Entrée. Une fois ce…" at bounding box center [382, 188] width 764 height 377
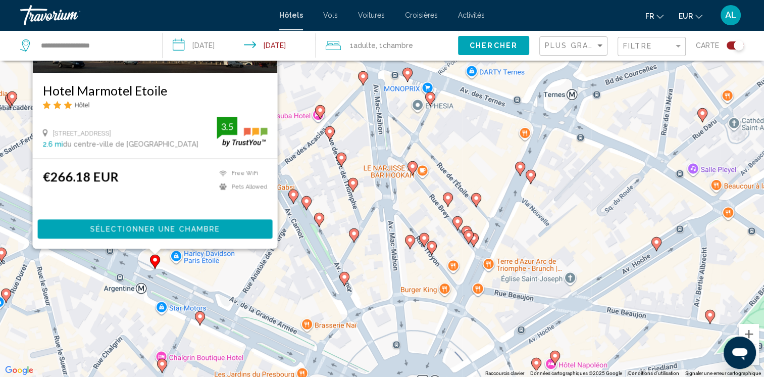
click at [188, 286] on div "Pour activer le glissement avec le clavier, appuyez sur Alt+Entrée. Une fois ce…" at bounding box center [382, 188] width 764 height 377
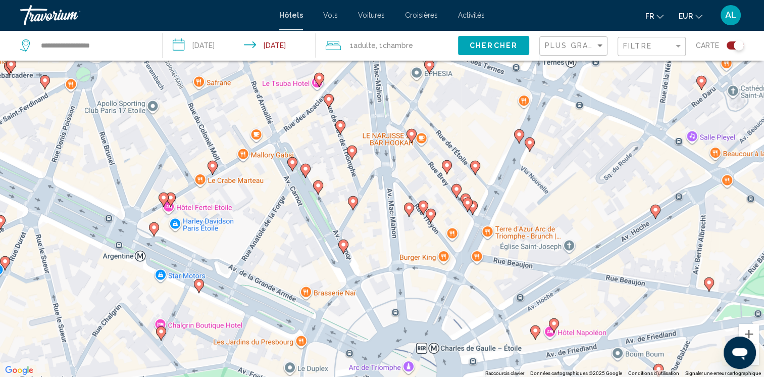
drag, startPoint x: 186, startPoint y: 289, endPoint x: 185, endPoint y: 254, distance: 34.9
click at [185, 254] on div "Pour activer le glissement avec le clavier, appuyez sur Alt+Entrée. Une fois ce…" at bounding box center [382, 188] width 764 height 377
click at [163, 197] on image "Main content" at bounding box center [164, 197] width 6 height 6
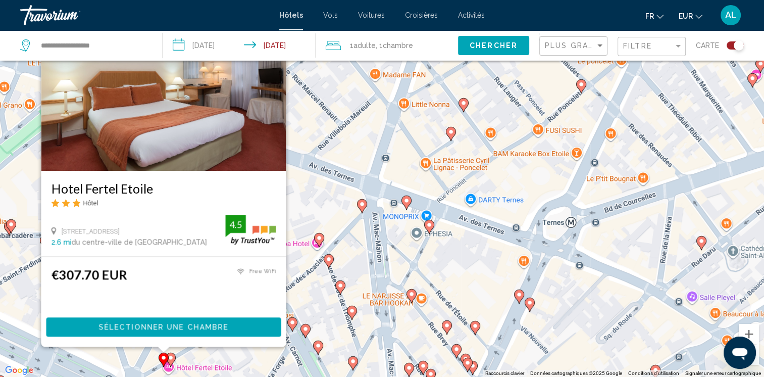
click at [171, 359] on image "Main content" at bounding box center [171, 358] width 6 height 6
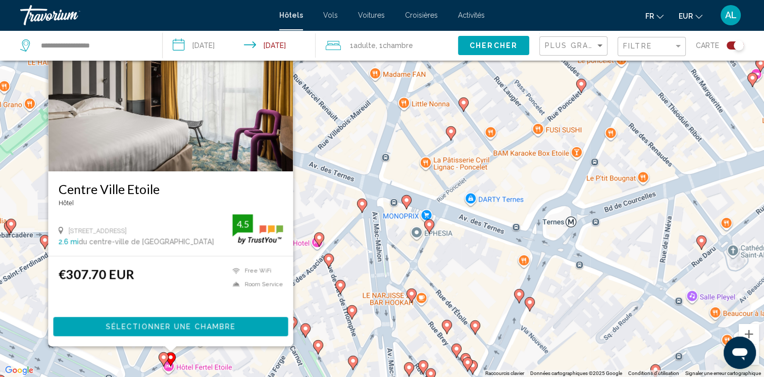
click at [179, 357] on div "Pour activer le glissement avec le clavier, appuyez sur Alt+Entrée. Une fois ce…" at bounding box center [382, 188] width 764 height 377
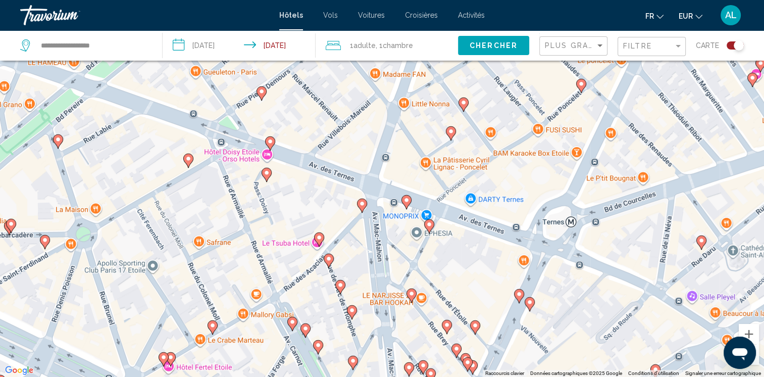
click at [214, 321] on icon "Main content" at bounding box center [212, 327] width 9 height 13
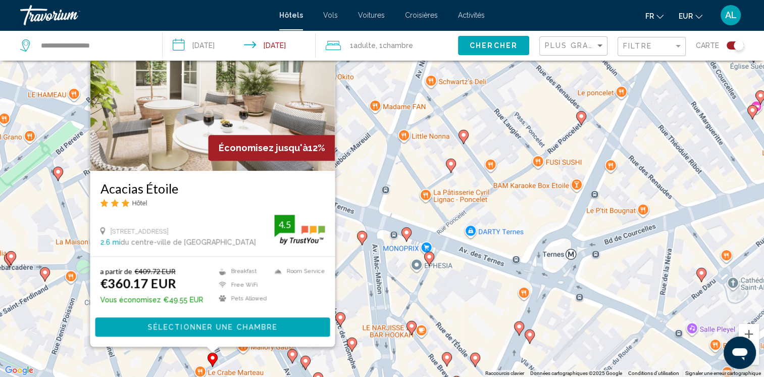
click at [168, 354] on div "Pour activer le glissement avec le clavier, appuyez sur Alt+Entrée. Une fois ce…" at bounding box center [382, 188] width 764 height 377
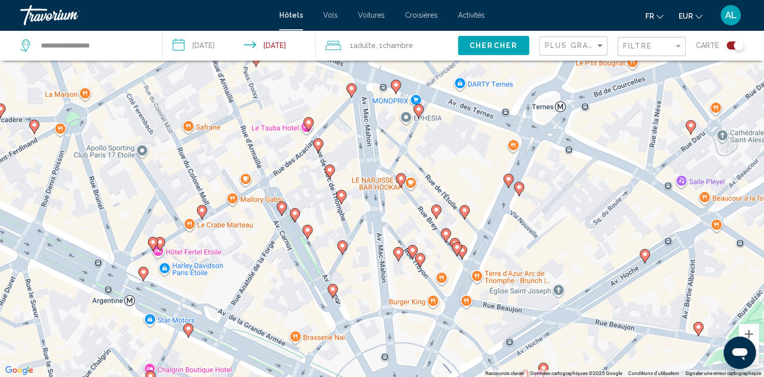
drag, startPoint x: 224, startPoint y: 336, endPoint x: 218, endPoint y: 197, distance: 139.0
click at [218, 197] on div "Pour activer le glissement avec le clavier, appuyez sur Alt+Entrée. Une fois ce…" at bounding box center [382, 188] width 764 height 377
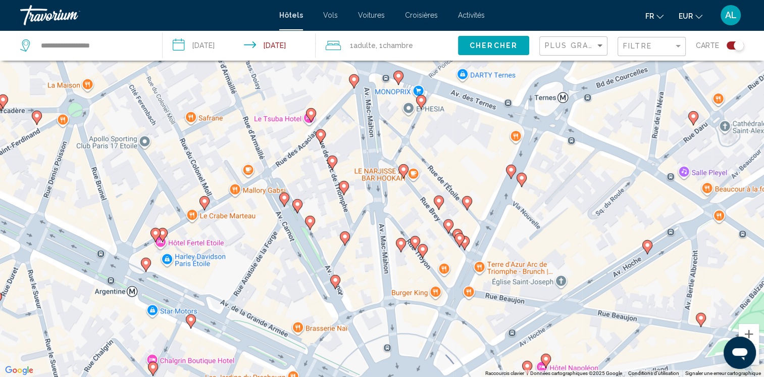
click at [147, 267] on icon "Main content" at bounding box center [145, 264] width 9 height 13
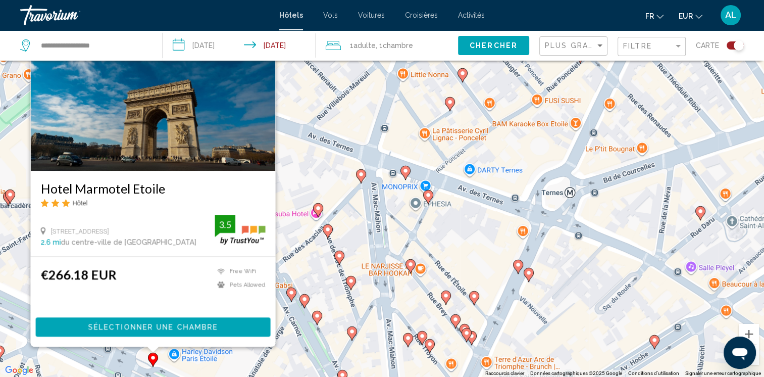
click at [245, 368] on div "Pour activer le glissement avec le clavier, appuyez sur Alt+Entrée. Une fois ce…" at bounding box center [382, 188] width 764 height 377
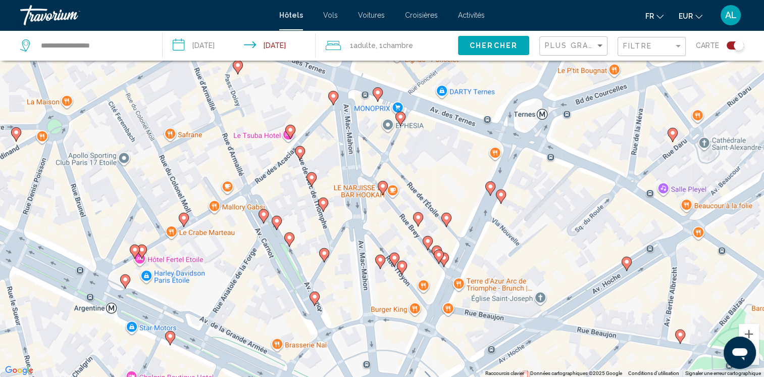
drag, startPoint x: 230, startPoint y: 342, endPoint x: 202, endPoint y: 260, distance: 86.4
click at [202, 260] on div "Pour activer le glissement avec le clavier, appuyez sur Alt+Entrée. Une fois ce…" at bounding box center [382, 188] width 764 height 377
click at [172, 339] on icon "Main content" at bounding box center [169, 337] width 9 height 13
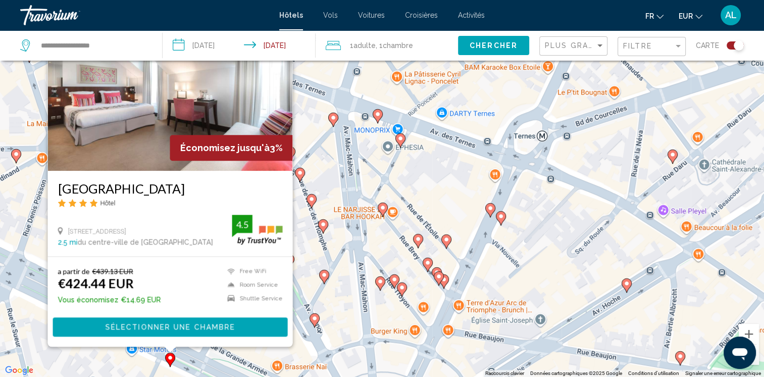
click at [200, 354] on div "Pour activer le glissement avec le clavier, appuyez sur Alt+Entrée. Une fois ce…" at bounding box center [382, 188] width 764 height 377
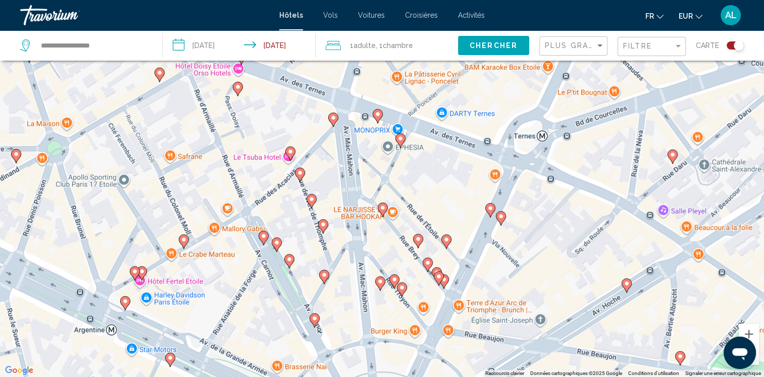
click at [312, 324] on gmp-advanced-marker "Main content" at bounding box center [315, 320] width 10 height 15
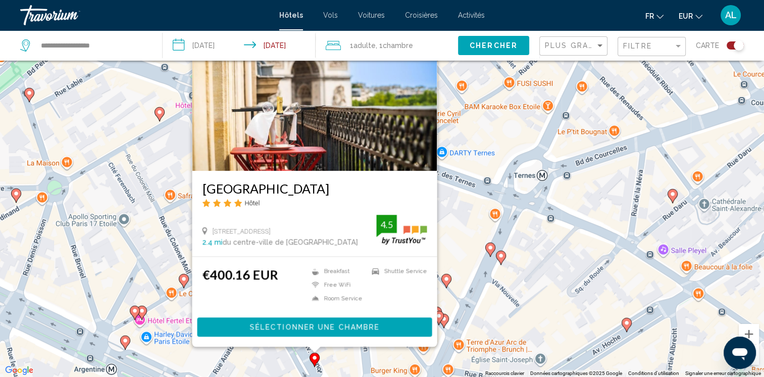
click at [252, 344] on div "€400.16 EUR Breakfast Free WiFi Room Service Shuttle Service 4.5 Sélectionner u…" at bounding box center [314, 301] width 245 height 89
click at [242, 355] on div "Pour activer le glissement avec le clavier, appuyez sur Alt+Entrée. Une fois ce…" at bounding box center [382, 188] width 764 height 377
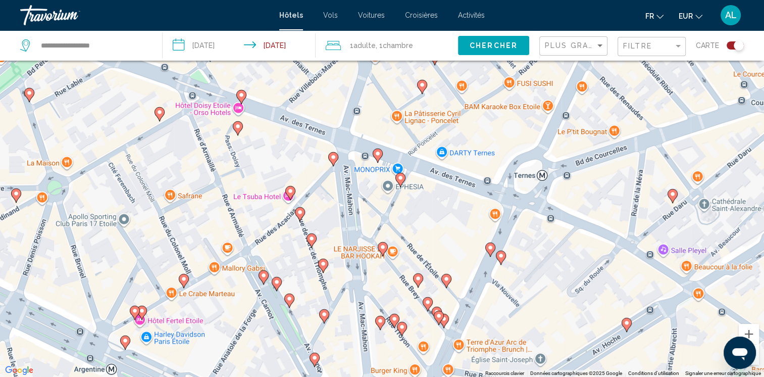
click at [322, 313] on image "Main content" at bounding box center [324, 314] width 6 height 6
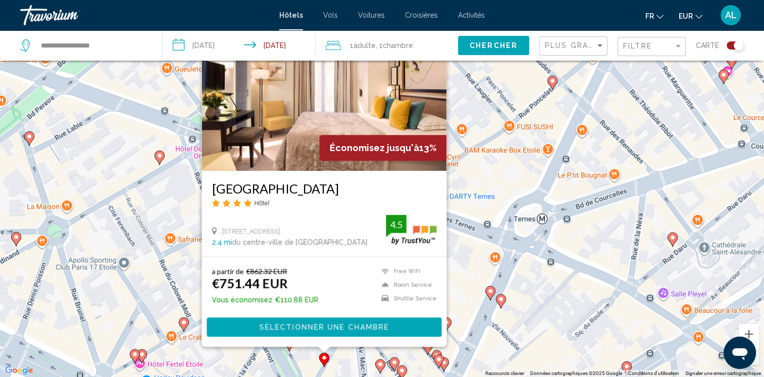
click at [193, 355] on div "Pour activer le glissement avec le clavier, appuyez sur Alt+Entrée. Une fois ce…" at bounding box center [382, 188] width 764 height 377
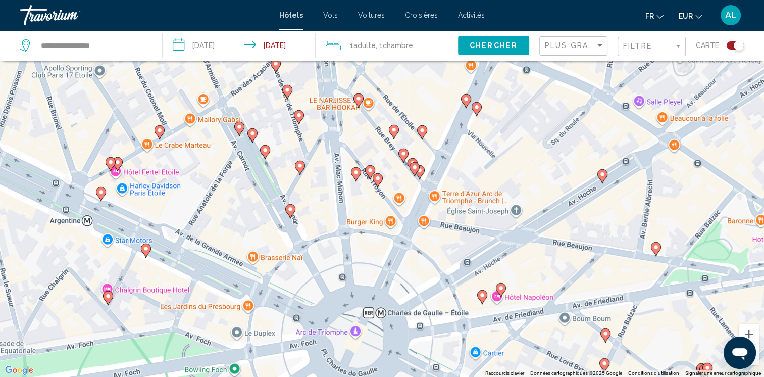
drag, startPoint x: 205, startPoint y: 359, endPoint x: 181, endPoint y: 162, distance: 198.4
click at [181, 162] on div "Pour activer le glissement avec le clavier, appuyez sur Alt+Entrée. Une fois ce…" at bounding box center [382, 188] width 764 height 377
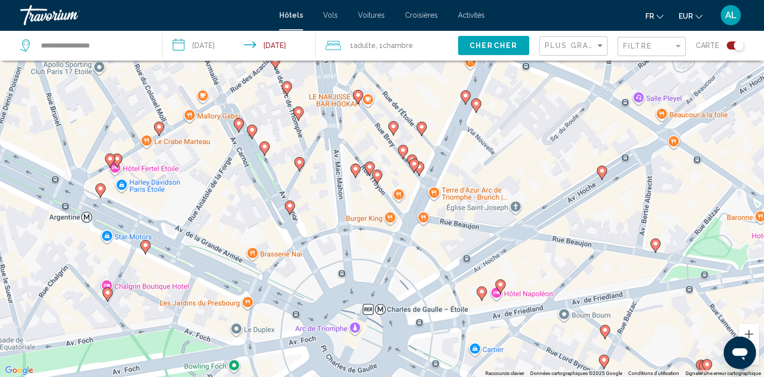
click at [237, 121] on image "Main content" at bounding box center [239, 123] width 6 height 6
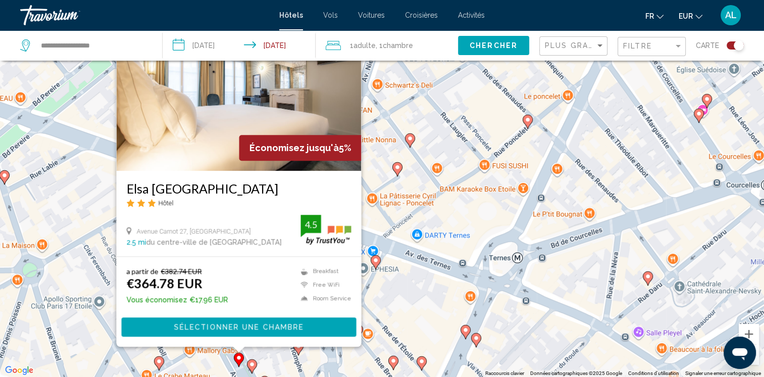
click at [251, 368] on icon "Main content" at bounding box center [251, 366] width 9 height 13
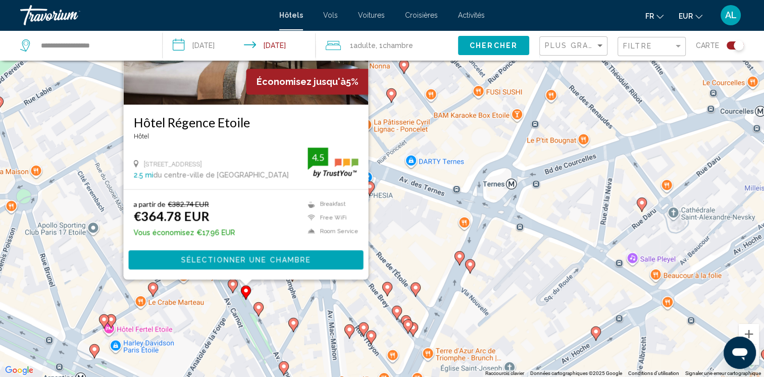
drag, startPoint x: 250, startPoint y: 368, endPoint x: 243, endPoint y: 299, distance: 69.0
click at [243, 299] on div "Pour activer le glissement avec le clavier, appuyez sur Alt+Entrée. Une fois ce…" at bounding box center [382, 188] width 764 height 377
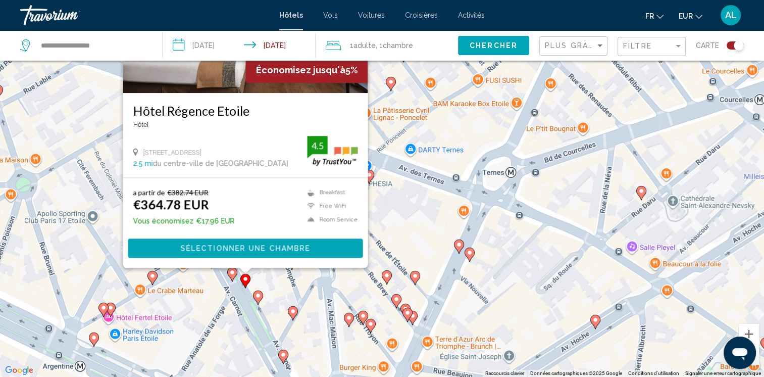
click at [255, 302] on gmp-advanced-marker "Main content" at bounding box center [258, 297] width 10 height 15
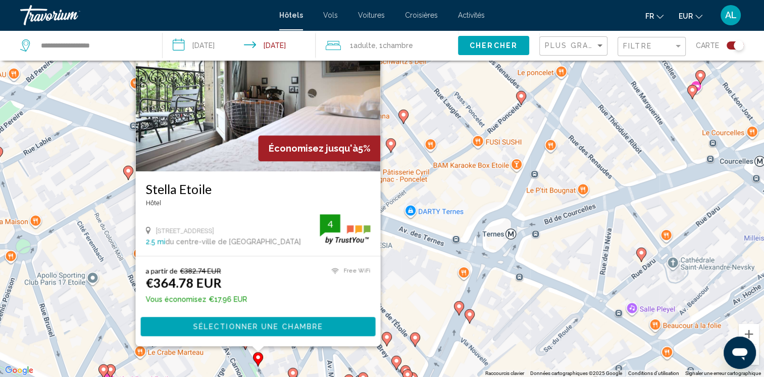
click at [232, 359] on div "Pour activer le glissement avec le clavier, appuyez sur Alt+Entrée. Une fois ce…" at bounding box center [382, 188] width 764 height 377
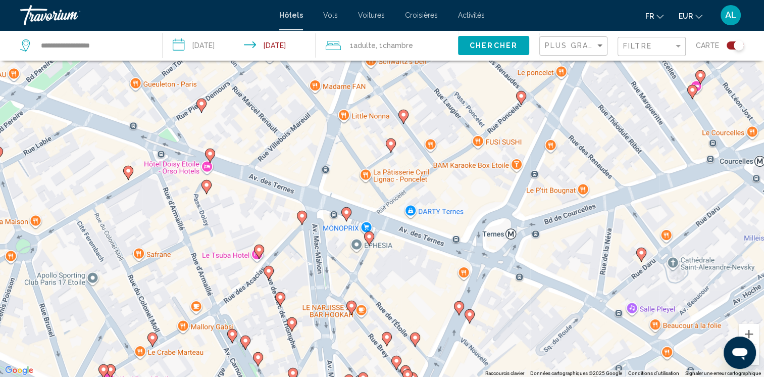
click at [258, 252] on image "Main content" at bounding box center [259, 249] width 6 height 6
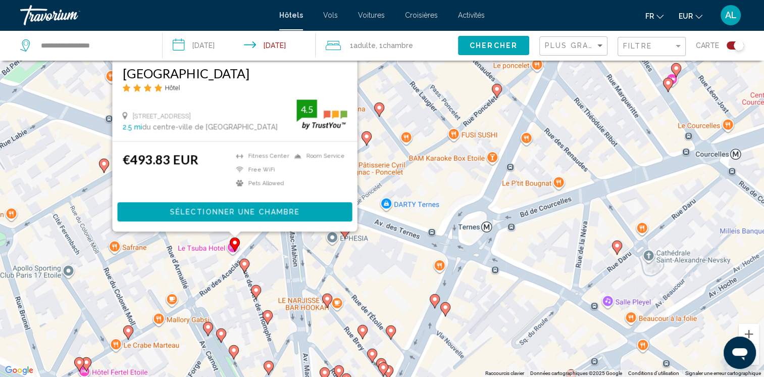
drag, startPoint x: 228, startPoint y: 366, endPoint x: 201, endPoint y: 218, distance: 151.0
click at [201, 218] on div "Pour activer le glissement avec le clavier, appuyez sur Alt+Entrée. Une fois ce…" at bounding box center [382, 188] width 764 height 377
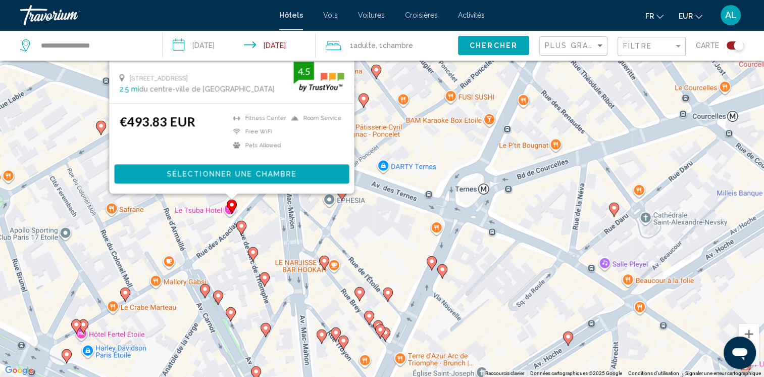
click at [238, 227] on image "Main content" at bounding box center [241, 226] width 6 height 6
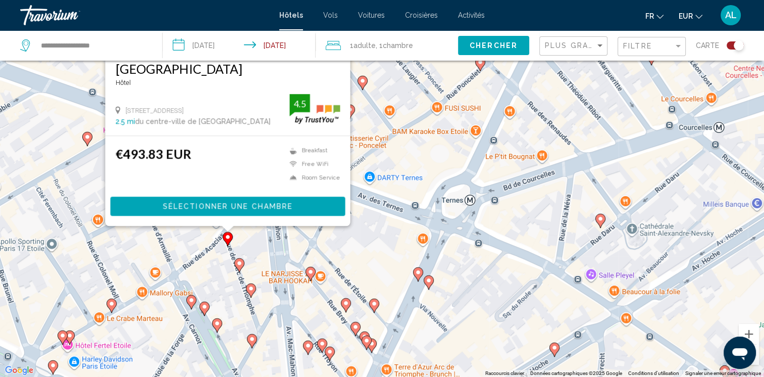
drag, startPoint x: 204, startPoint y: 358, endPoint x: 200, endPoint y: 207, distance: 151.1
click at [200, 208] on div "Pour activer le glissement avec le clavier, appuyez sur Alt+Entrée. Une fois ce…" at bounding box center [382, 188] width 764 height 377
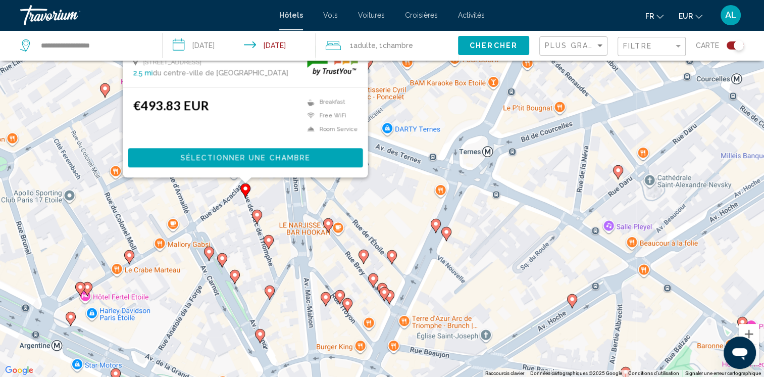
drag, startPoint x: 200, startPoint y: 207, endPoint x: 259, endPoint y: 214, distance: 59.0
click at [259, 214] on image "Main content" at bounding box center [257, 215] width 6 height 6
click at [256, 213] on image "Main content" at bounding box center [257, 215] width 6 height 6
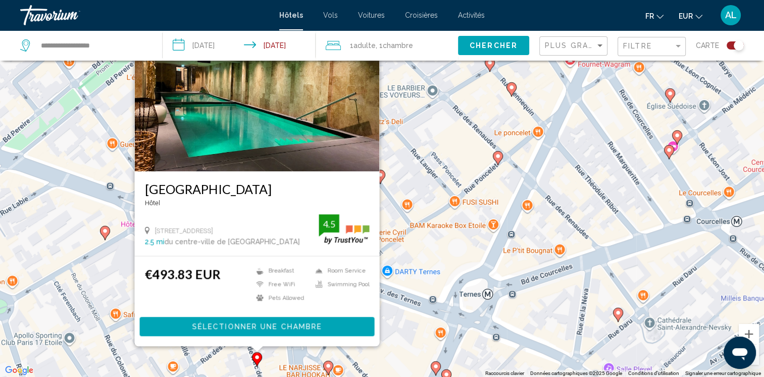
click at [204, 372] on div "Pour activer le glissement avec le clavier, appuyez sur Alt+Entrée. Une fois ce…" at bounding box center [382, 188] width 764 height 377
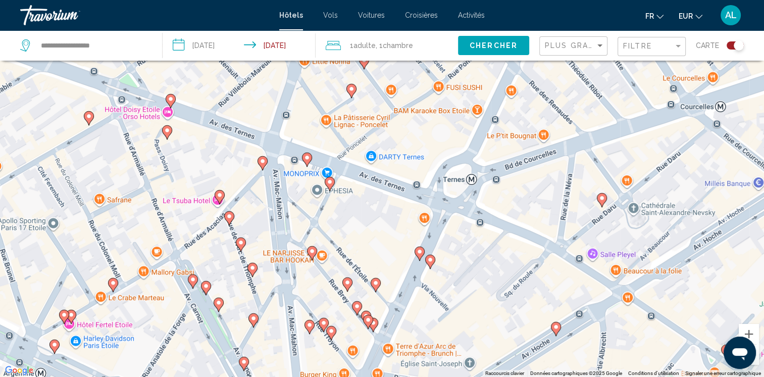
drag, startPoint x: 207, startPoint y: 361, endPoint x: 188, endPoint y: 238, distance: 123.7
click at [188, 243] on div "Pour activer le glissement avec le clavier, appuyez sur Alt+Entrée. Une fois ce…" at bounding box center [382, 188] width 764 height 377
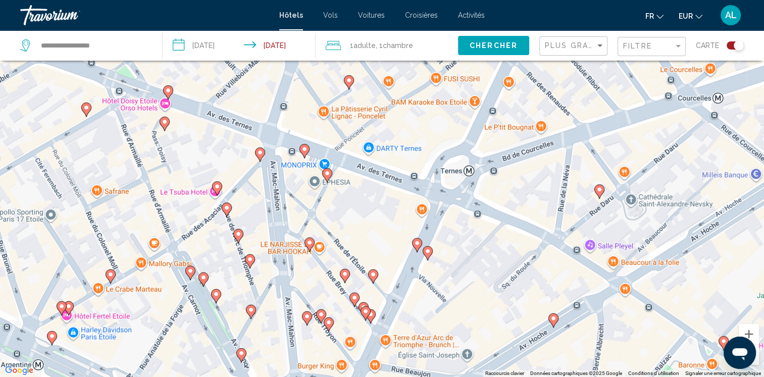
click at [260, 151] on image "Main content" at bounding box center [260, 153] width 6 height 6
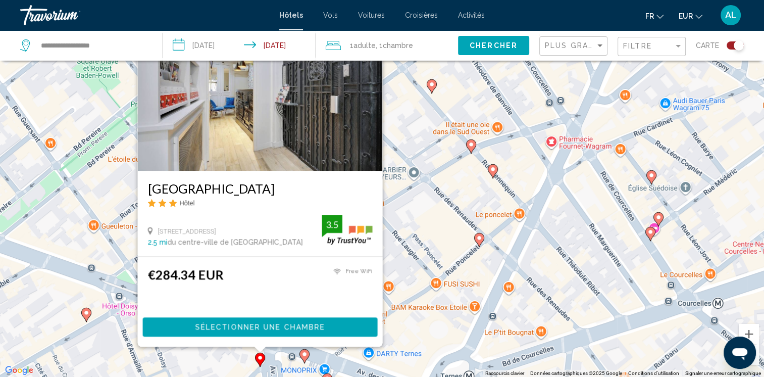
click at [222, 372] on div "Pour activer le glissement avec le clavier, appuyez sur Alt+Entrée. Une fois ce…" at bounding box center [382, 188] width 764 height 377
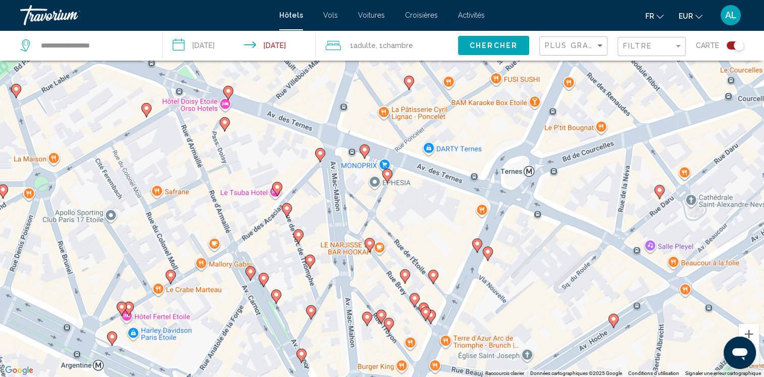
drag, startPoint x: 223, startPoint y: 359, endPoint x: 283, endPoint y: 151, distance: 216.6
click at [283, 151] on div "Pour activer le glissement avec le clavier, appuyez sur Alt+Entrée. Une fois ce…" at bounding box center [382, 188] width 764 height 377
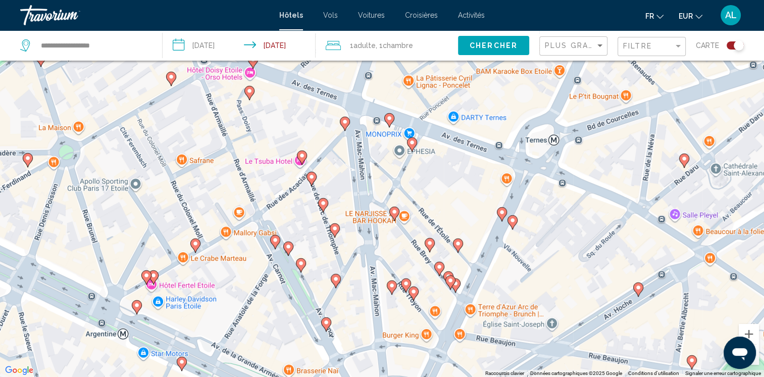
drag, startPoint x: 177, startPoint y: 355, endPoint x: 231, endPoint y: 284, distance: 89.4
click at [222, 310] on div "Pour activer le glissement avec le clavier, appuyez sur Alt+Entrée. Une fois ce…" at bounding box center [382, 188] width 764 height 377
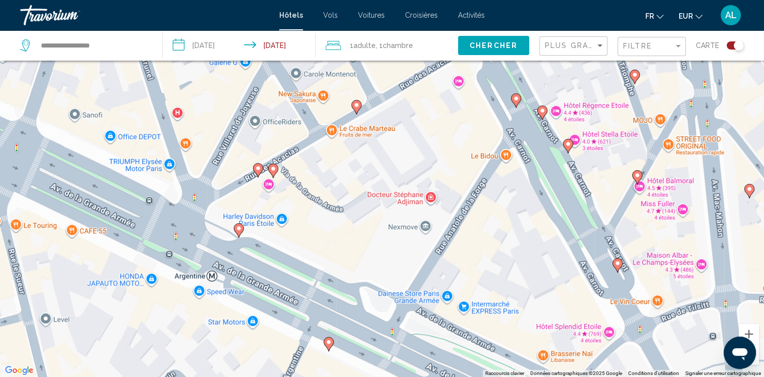
drag, startPoint x: 103, startPoint y: 289, endPoint x: 150, endPoint y: 267, distance: 52.2
click at [150, 267] on div "Pour activer le glissement avec le clavier, appuyez sur Alt+Entrée. Une fois ce…" at bounding box center [382, 188] width 764 height 377
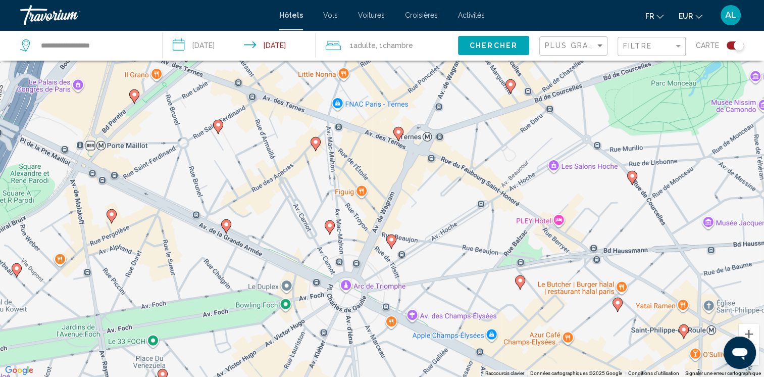
drag, startPoint x: 149, startPoint y: 225, endPoint x: 173, endPoint y: 170, distance: 60.2
click at [172, 168] on div "Pour activer le glissement avec le clavier, appuyez sur Alt+Entrée. Une fois ce…" at bounding box center [382, 188] width 764 height 377
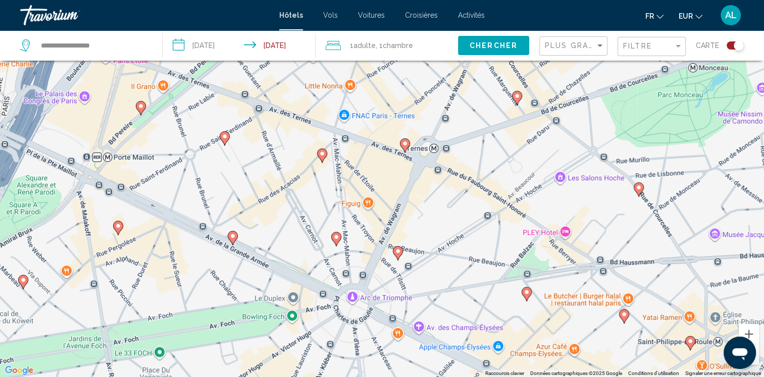
click at [143, 114] on gmp-advanced-marker "Main content" at bounding box center [141, 108] width 10 height 15
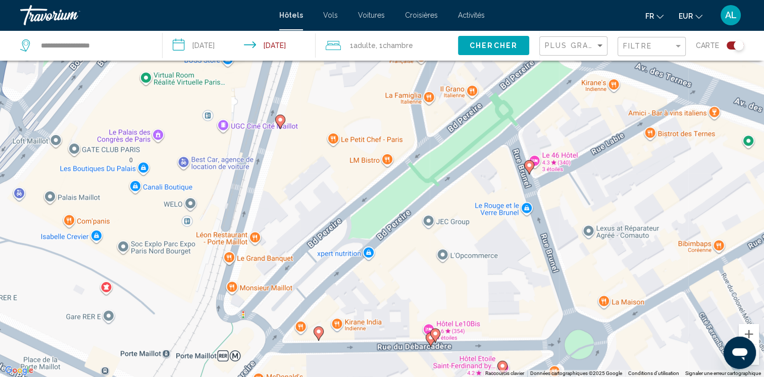
click at [284, 121] on icon "Main content" at bounding box center [279, 121] width 9 height 13
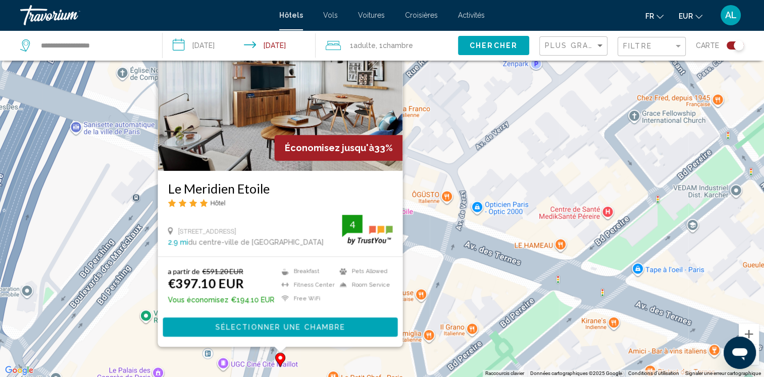
click at [158, 358] on div "Pour activer le glissement avec le clavier, appuyez sur Alt+Entrée. Une fois ce…" at bounding box center [382, 188] width 764 height 377
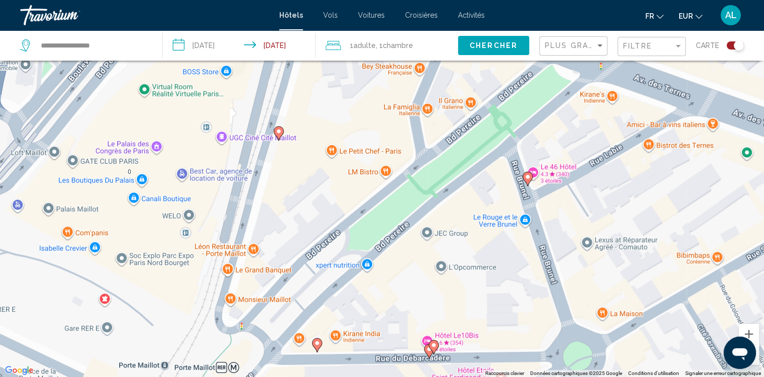
drag, startPoint x: 191, startPoint y: 361, endPoint x: 190, endPoint y: 128, distance: 232.9
click at [190, 128] on div "Pour activer le glissement avec le clavier, appuyez sur Alt+Entrée. Une fois ce…" at bounding box center [382, 188] width 764 height 377
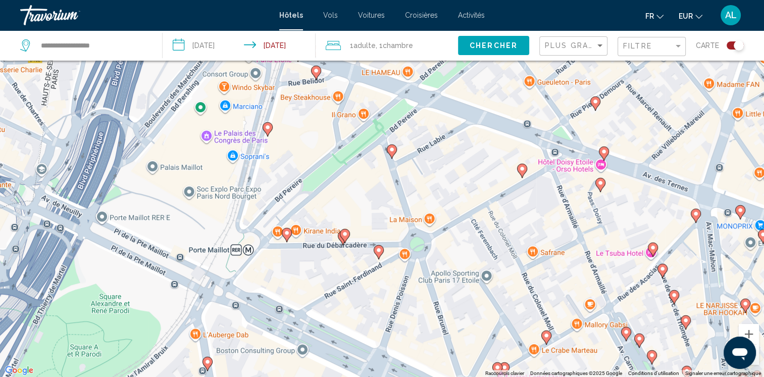
drag, startPoint x: 283, startPoint y: 209, endPoint x: 279, endPoint y: 184, distance: 25.2
click at [279, 183] on div "Pour activer le glissement avec le clavier, appuyez sur Alt+Entrée. Une fois ce…" at bounding box center [382, 188] width 764 height 377
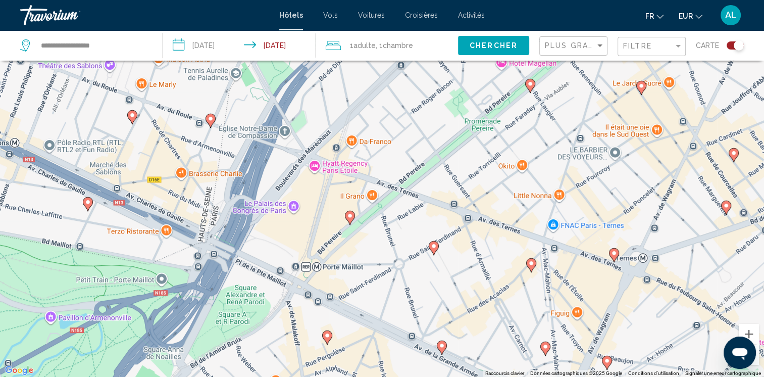
click at [328, 338] on image "Main content" at bounding box center [327, 335] width 6 height 6
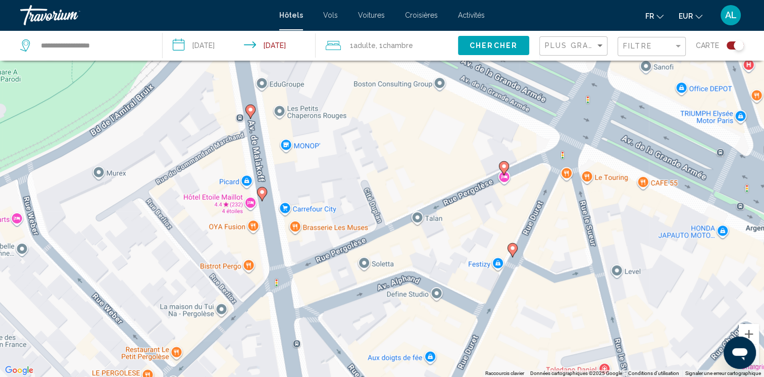
click at [261, 193] on image "Main content" at bounding box center [262, 192] width 6 height 6
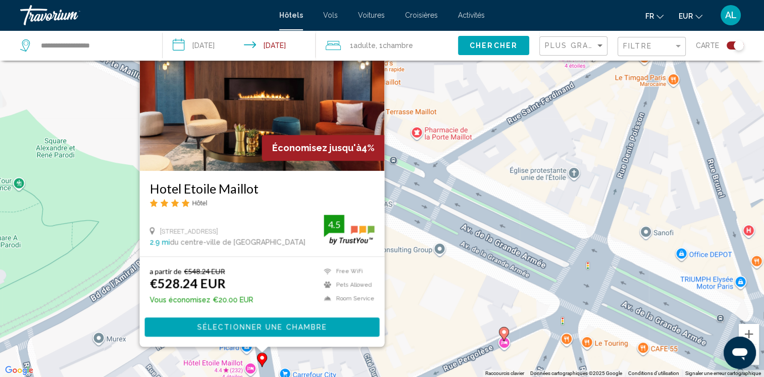
click at [444, 314] on div "Pour activer le glissement avec le clavier, appuyez sur Alt+Entrée. Une fois ce…" at bounding box center [382, 188] width 764 height 377
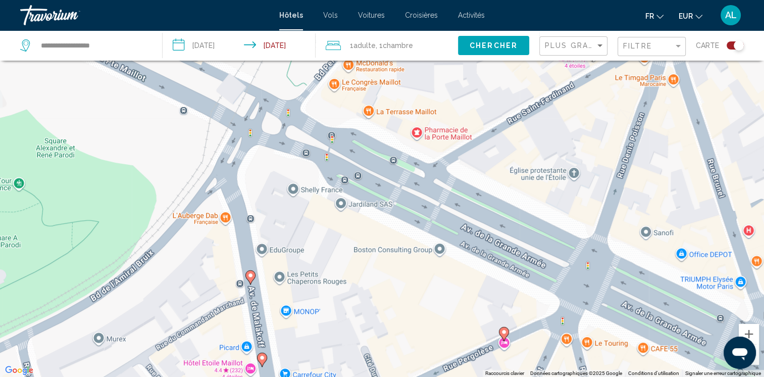
click at [251, 276] on image "Main content" at bounding box center [251, 275] width 6 height 6
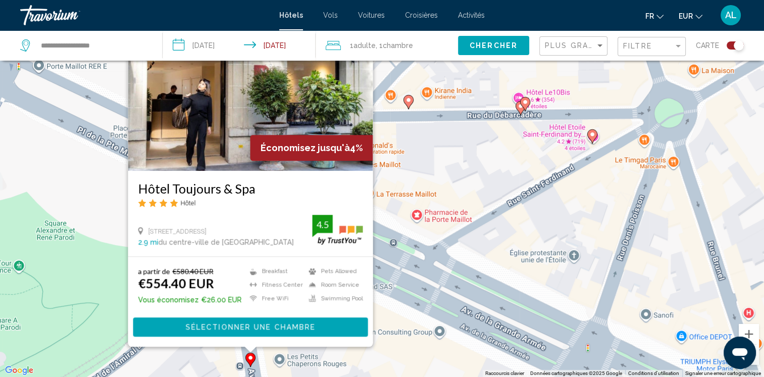
click at [424, 345] on div "Pour activer le glissement avec le clavier, appuyez sur Alt+Entrée. Une fois ce…" at bounding box center [382, 188] width 764 height 377
click at [406, 339] on div "Pour activer le glissement avec le clavier, appuyez sur Alt+Entrée. Une fois ce…" at bounding box center [382, 188] width 764 height 377
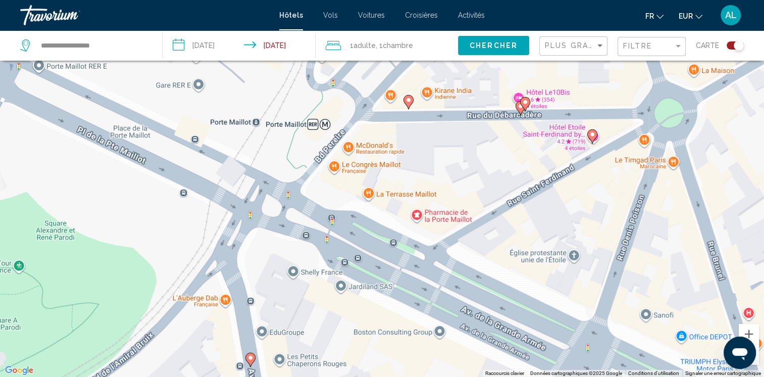
drag, startPoint x: 342, startPoint y: 325, endPoint x: 302, endPoint y: 357, distance: 51.0
click at [302, 357] on div "Pour activer le glissement avec le clavier, appuyez sur Alt+Entrée. Une fois ce…" at bounding box center [382, 188] width 764 height 377
click at [404, 103] on gmp-advanced-marker "Main content" at bounding box center [409, 101] width 10 height 15
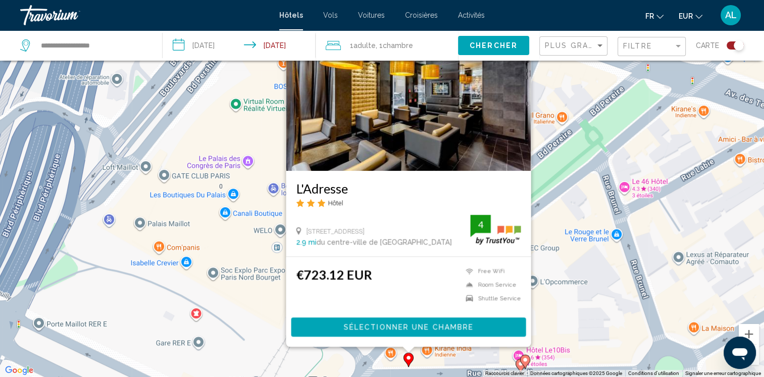
click at [561, 345] on div "Pour activer le glissement avec le clavier, appuyez sur Alt+Entrée. Une fois ce…" at bounding box center [382, 188] width 764 height 377
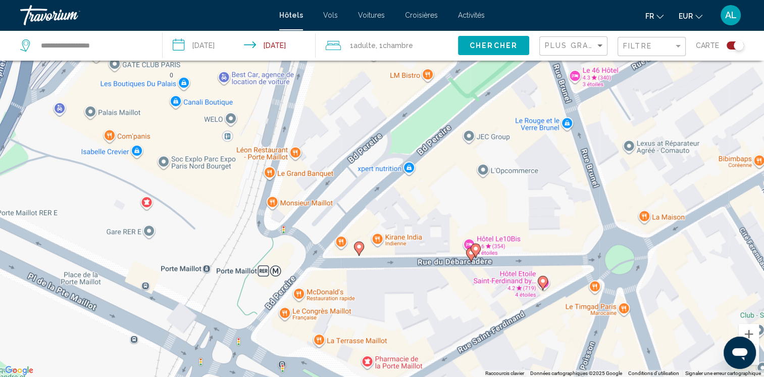
drag, startPoint x: 562, startPoint y: 335, endPoint x: 511, endPoint y: 219, distance: 126.2
click at [511, 219] on div "Pour activer le glissement avec le clavier, appuyez sur Alt+Entrée. Une fois ce…" at bounding box center [382, 188] width 764 height 377
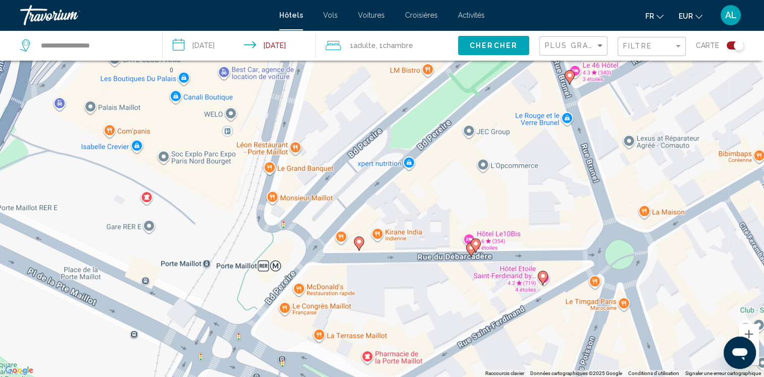
click at [545, 279] on image "Main content" at bounding box center [543, 276] width 6 height 6
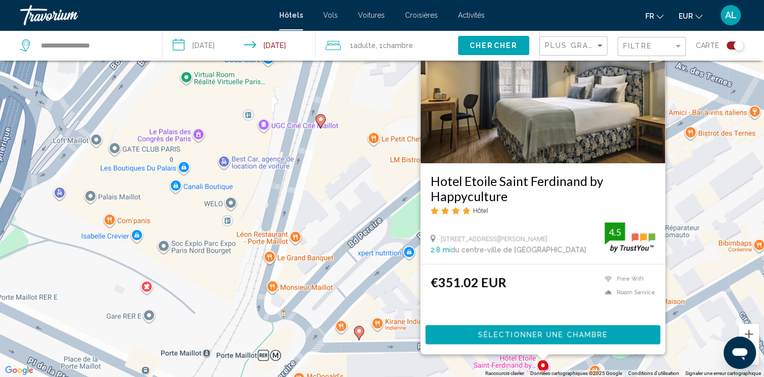
click at [547, 285] on div "€351.02 EUR Free WiFi Room Service 4.5" at bounding box center [542, 295] width 225 height 40
click at [397, 292] on div "Pour activer le glissement avec le clavier, appuyez sur Alt+Entrée. Une fois ce…" at bounding box center [382, 188] width 764 height 377
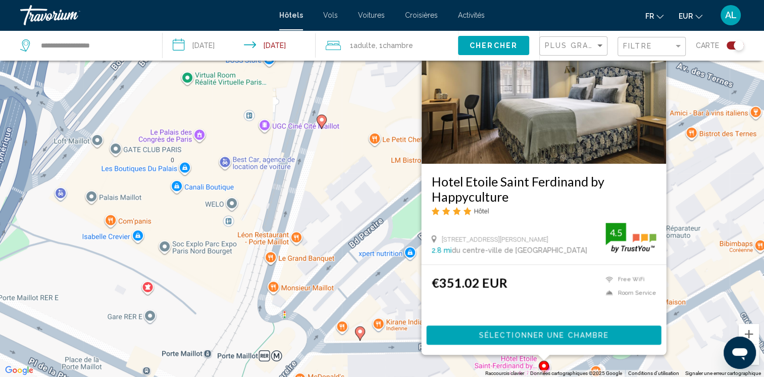
drag, startPoint x: 177, startPoint y: 297, endPoint x: 185, endPoint y: 285, distance: 14.3
click at [178, 297] on div "Pour activer le glissement avec le clavier, appuyez sur Alt+Entrée. Une fois ce…" at bounding box center [382, 188] width 764 height 377
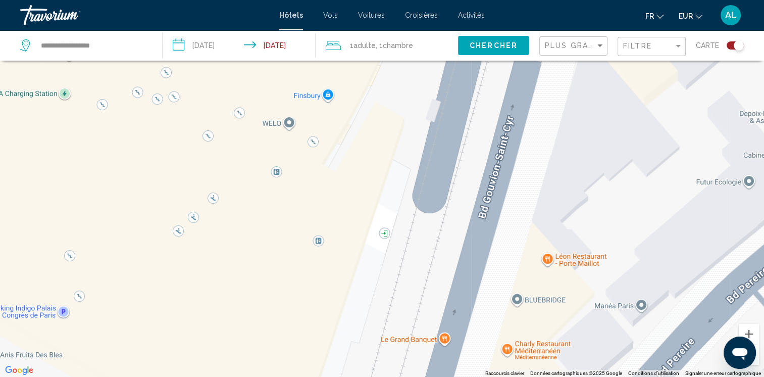
click at [737, 43] on div "Toggle map" at bounding box center [739, 45] width 10 height 10
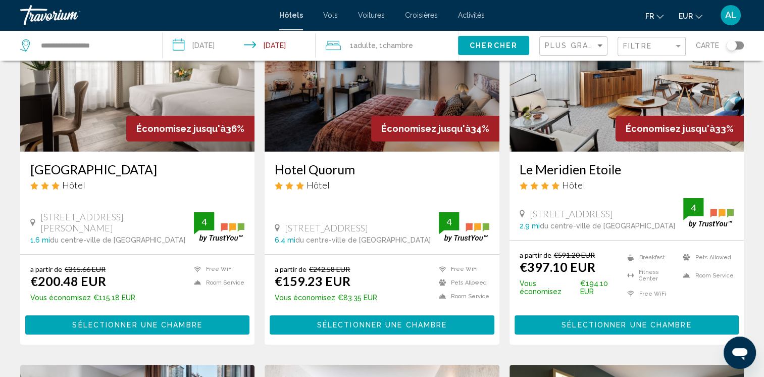
scroll to position [71, 0]
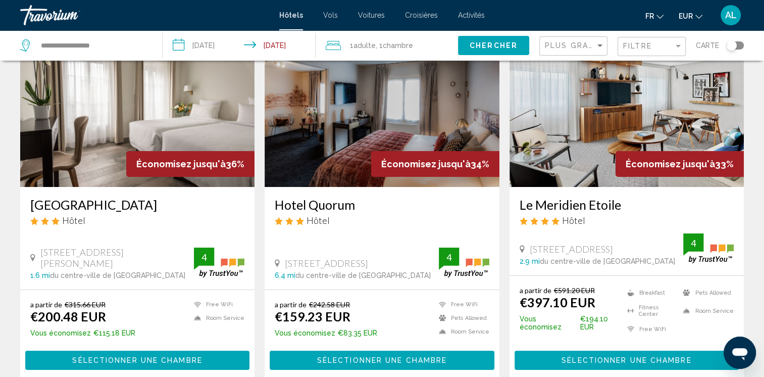
click at [604, 152] on img "Main content" at bounding box center [627, 106] width 234 height 162
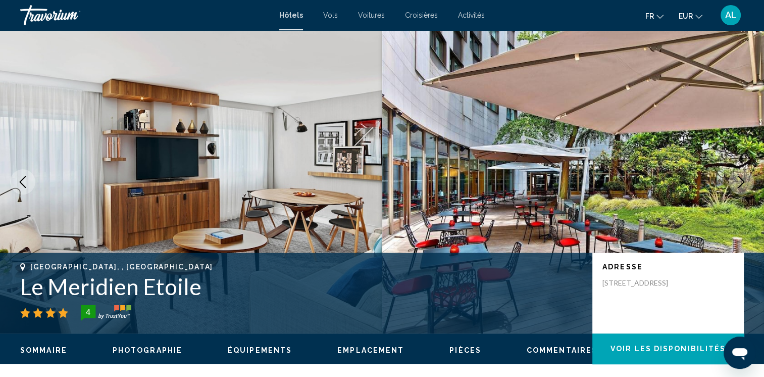
click at [409, 184] on img "Main content" at bounding box center [573, 181] width 382 height 303
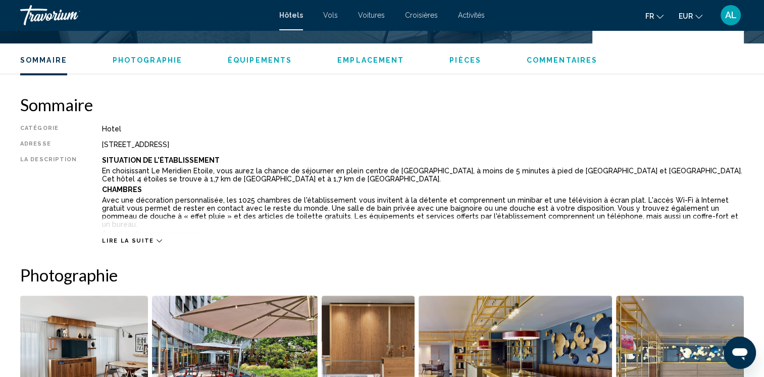
scroll to position [303, 0]
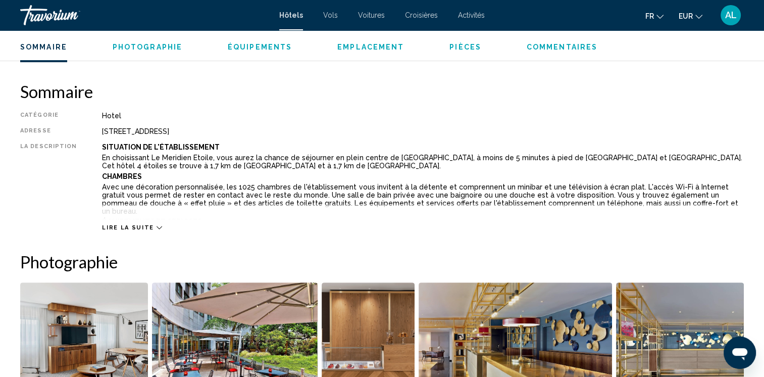
click at [111, 227] on span "Lire la suite" at bounding box center [128, 227] width 52 height 7
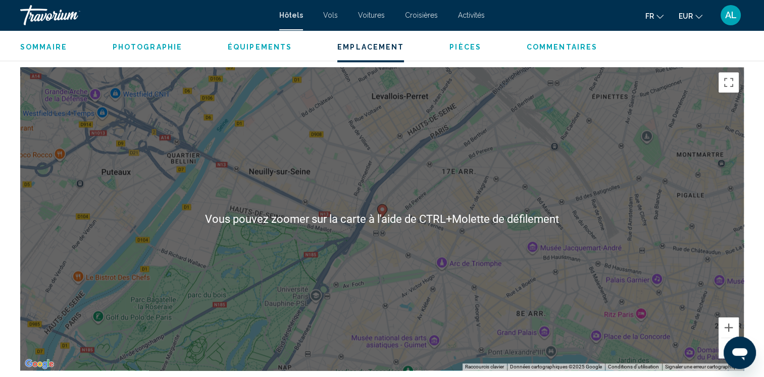
scroll to position [1061, 0]
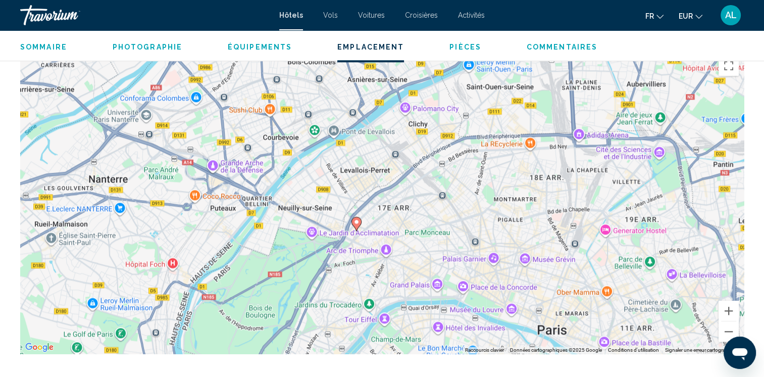
drag, startPoint x: 364, startPoint y: 273, endPoint x: 343, endPoint y: 266, distance: 21.6
click at [343, 266] on div "Pour activer le glissement avec le clavier, appuyez sur Alt+Entrée. Une fois ce…" at bounding box center [382, 202] width 724 height 303
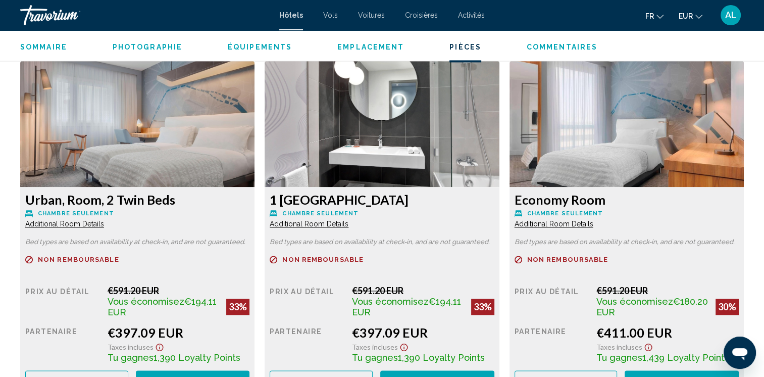
scroll to position [1515, 0]
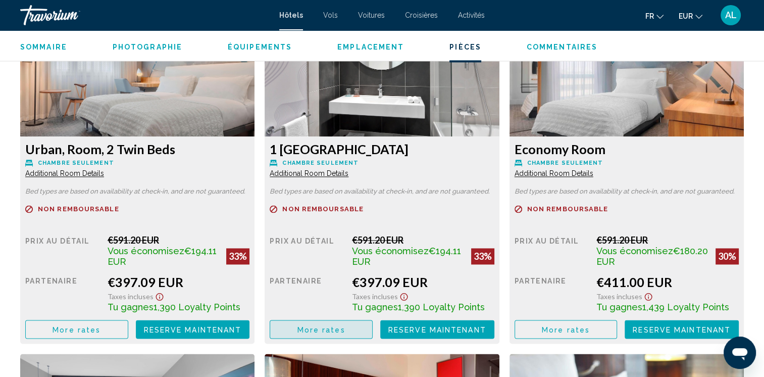
click at [307, 325] on span "More rates" at bounding box center [322, 329] width 48 height 8
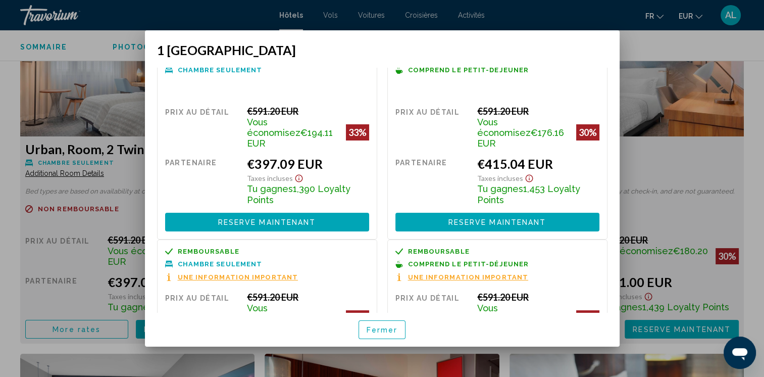
scroll to position [0, 0]
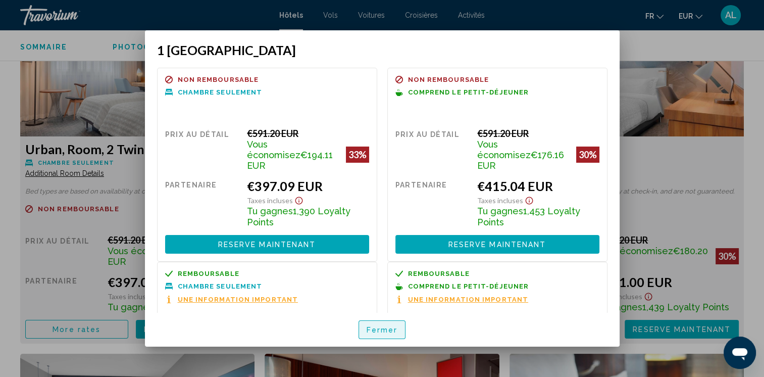
click at [372, 332] on span "Fermer" at bounding box center [382, 330] width 31 height 8
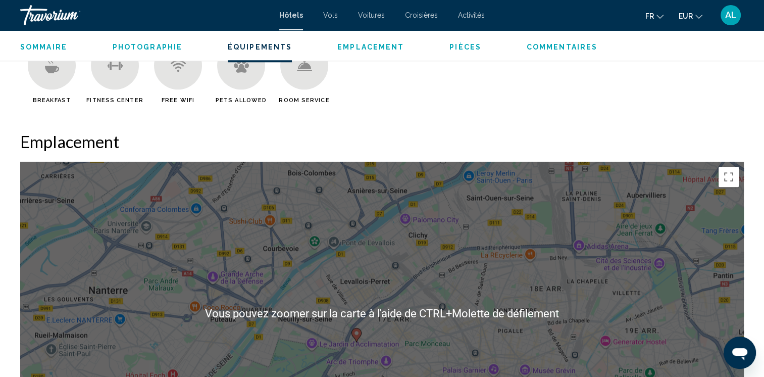
scroll to position [960, 0]
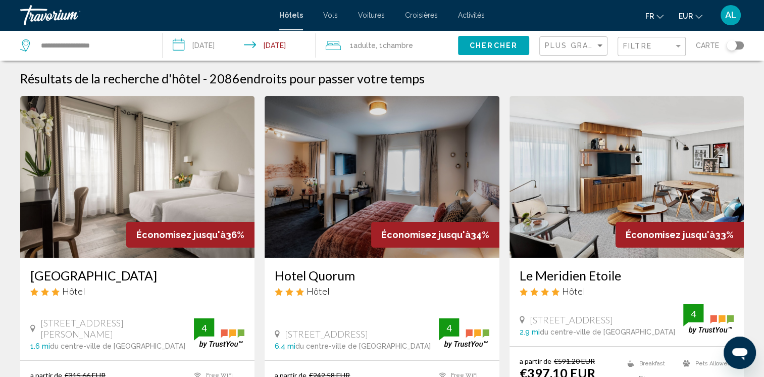
click at [732, 48] on div "Toggle map" at bounding box center [732, 45] width 10 height 10
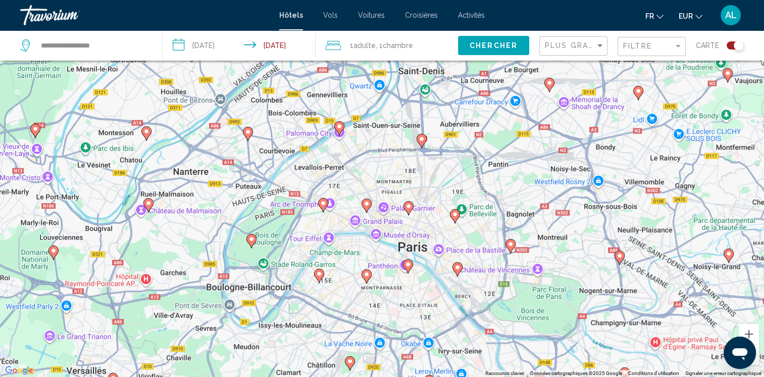
drag, startPoint x: 365, startPoint y: 197, endPoint x: 324, endPoint y: 332, distance: 141.1
click at [324, 332] on div "Pour activer le glissement avec le clavier, appuyez sur Alt+Entrée. Une fois ce…" at bounding box center [382, 188] width 764 height 377
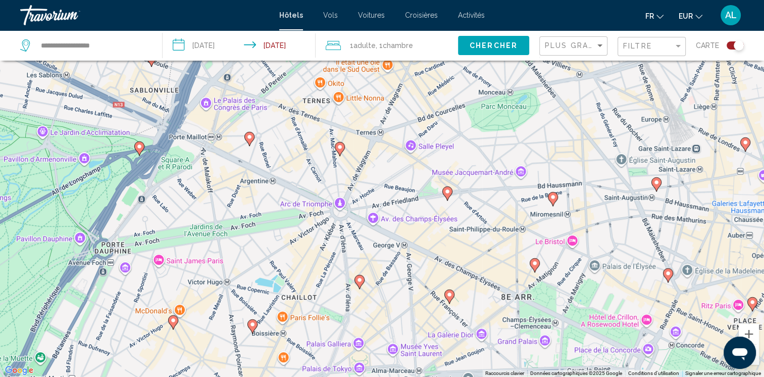
drag, startPoint x: 297, startPoint y: 165, endPoint x: 303, endPoint y: 282, distance: 117.3
click at [303, 282] on div "Pour activer le glissement avec le clavier, appuyez sur Alt+Entrée. Une fois ce…" at bounding box center [382, 188] width 764 height 377
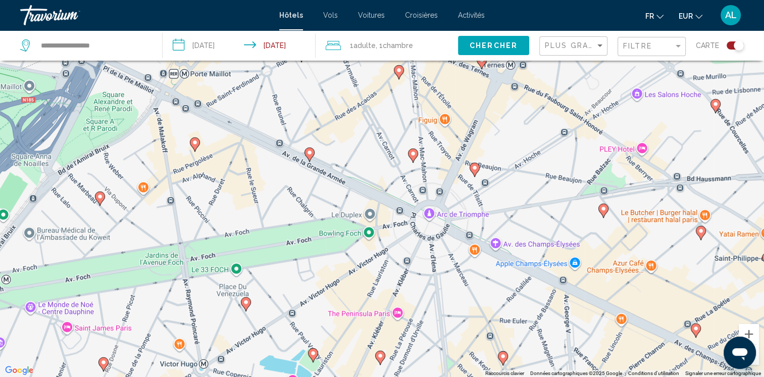
drag, startPoint x: 271, startPoint y: 230, endPoint x: 309, endPoint y: 242, distance: 39.9
click at [309, 242] on div "Pour activer le glissement avec le clavier, appuyez sur Alt+Entrée. Une fois ce…" at bounding box center [382, 188] width 764 height 377
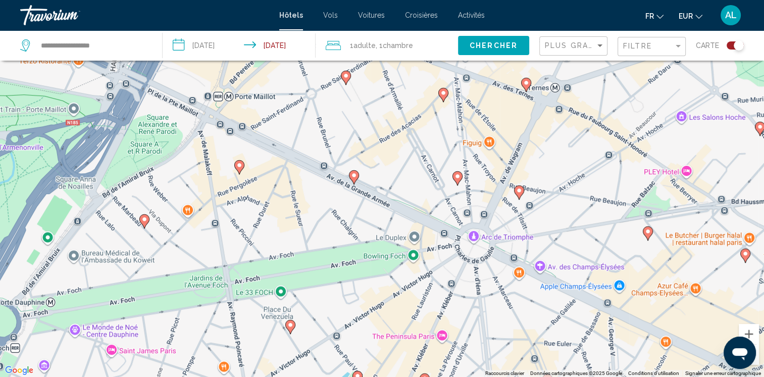
drag, startPoint x: 245, startPoint y: 217, endPoint x: 292, endPoint y: 240, distance: 53.1
click at [292, 240] on div "Pour activer le glissement avec le clavier, appuyez sur Alt+Entrée. Une fois ce…" at bounding box center [382, 188] width 764 height 377
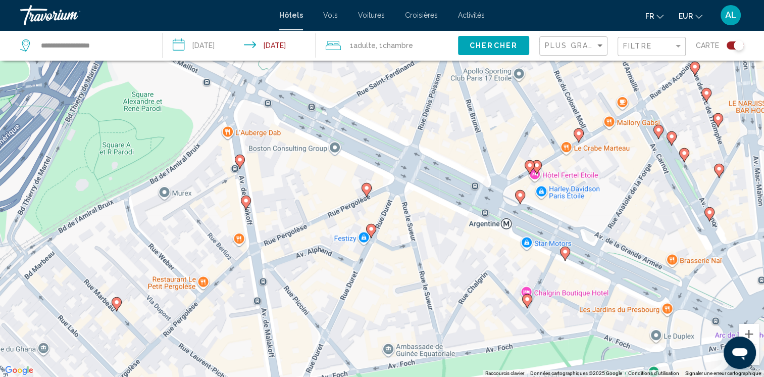
drag, startPoint x: 275, startPoint y: 199, endPoint x: 388, endPoint y: 294, distance: 147.3
click at [388, 294] on div "Pour activer le glissement avec le clavier, appuyez sur Alt+Entrée. Une fois ce…" at bounding box center [382, 188] width 764 height 377
click at [115, 302] on image "Main content" at bounding box center [117, 301] width 6 height 6
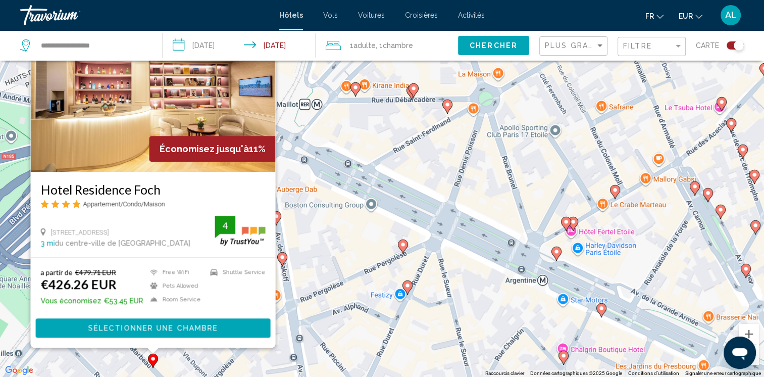
click at [105, 349] on div "Pour activer le glissement avec le clavier, appuyez sur Alt+Entrée. Une fois ce…" at bounding box center [382, 188] width 764 height 377
click at [106, 363] on div "Pour activer le glissement avec le clavier, appuyez sur Alt+Entrée. Une fois ce…" at bounding box center [382, 188] width 764 height 377
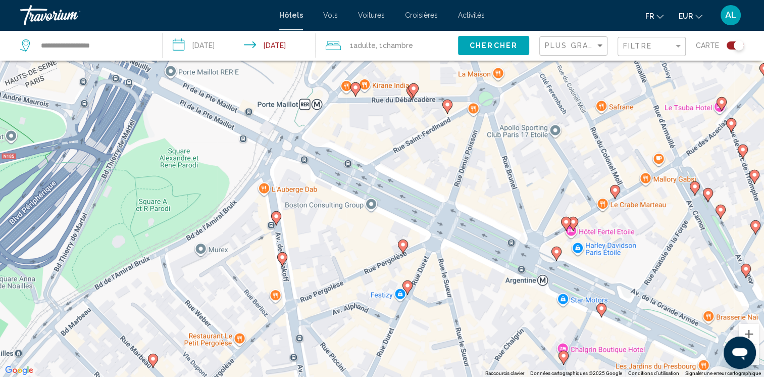
click at [275, 217] on image "Main content" at bounding box center [276, 216] width 6 height 6
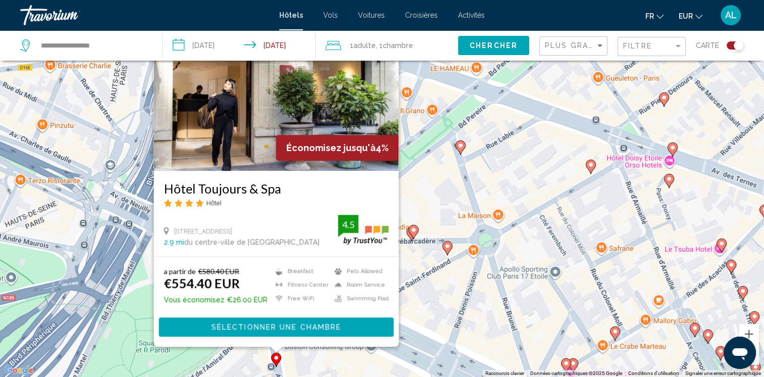
click at [231, 355] on div "Pour activer le glissement avec le clavier, appuyez sur Alt+Entrée. Une fois ce…" at bounding box center [382, 188] width 764 height 377
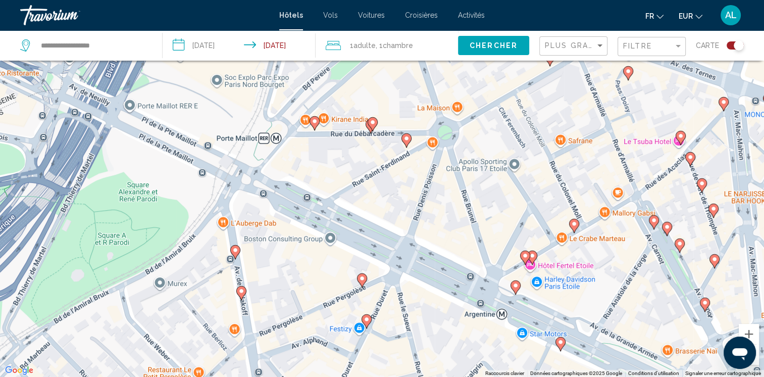
drag, startPoint x: 229, startPoint y: 359, endPoint x: 188, endPoint y: 250, distance: 116.5
click at [188, 250] on div "Pour activer le glissement avec le clavier, appuyez sur Alt+Entrée. Une fois ce…" at bounding box center [382, 188] width 764 height 377
click at [239, 293] on image "Main content" at bounding box center [241, 291] width 6 height 6
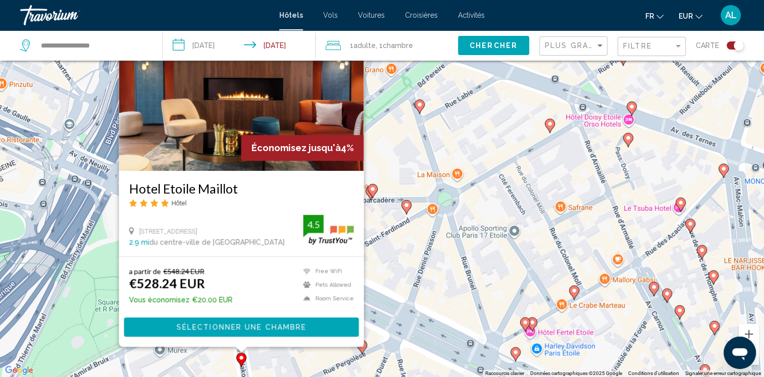
click at [162, 369] on div "Pour activer le glissement avec le clavier, appuyez sur Alt+Entrée. Une fois ce…" at bounding box center [382, 188] width 764 height 377
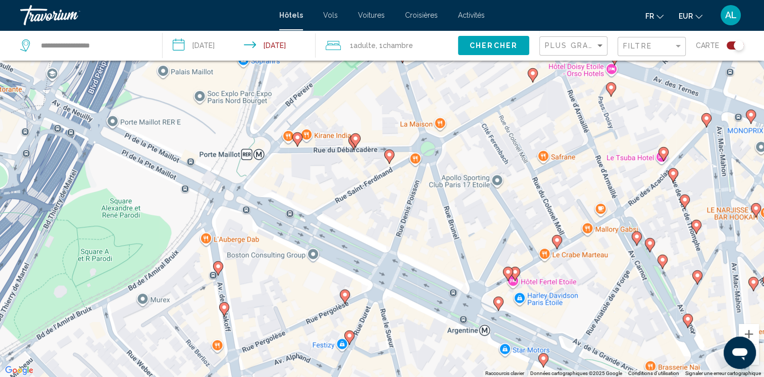
drag, startPoint x: 269, startPoint y: 345, endPoint x: 250, endPoint y: 290, distance: 58.6
click at [250, 290] on div "Pour activer le glissement avec le clavier, appuyez sur Alt+Entrée. Une fois ce…" at bounding box center [382, 188] width 764 height 377
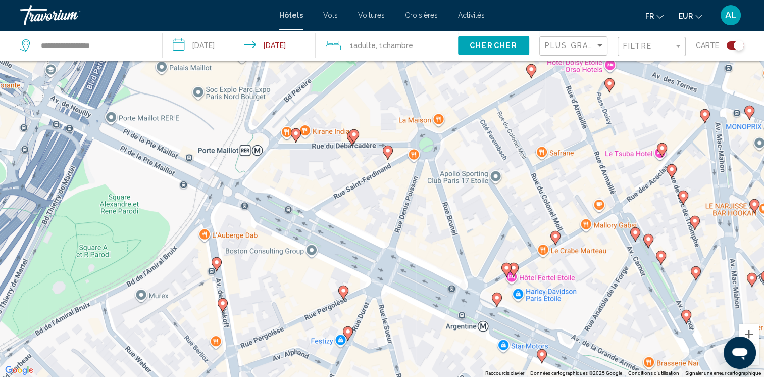
click at [342, 294] on icon "Main content" at bounding box center [342, 292] width 9 height 13
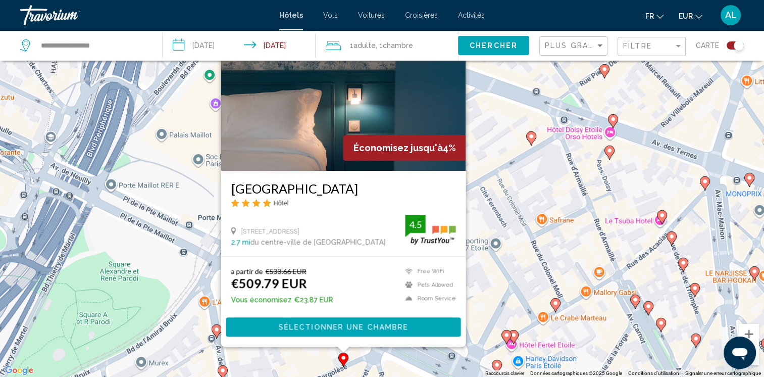
click at [243, 364] on div "Pour activer le glissement avec le clavier, appuyez sur Alt+Entrée. Une fois ce…" at bounding box center [382, 188] width 764 height 377
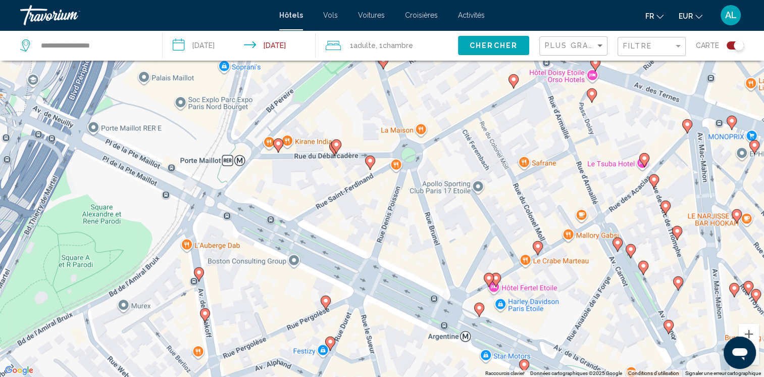
drag, startPoint x: 258, startPoint y: 359, endPoint x: 238, endPoint y: 289, distance: 72.1
click at [235, 290] on div "Pour activer le glissement avec le clavier, appuyez sur Alt+Entrée. Une fois ce…" at bounding box center [382, 188] width 764 height 377
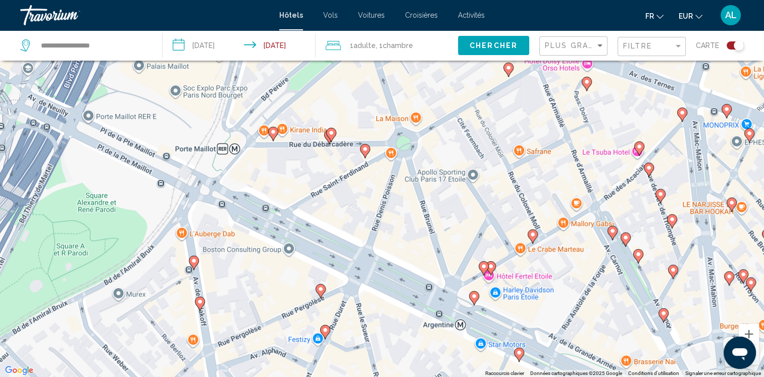
click at [327, 332] on image "Main content" at bounding box center [325, 330] width 6 height 6
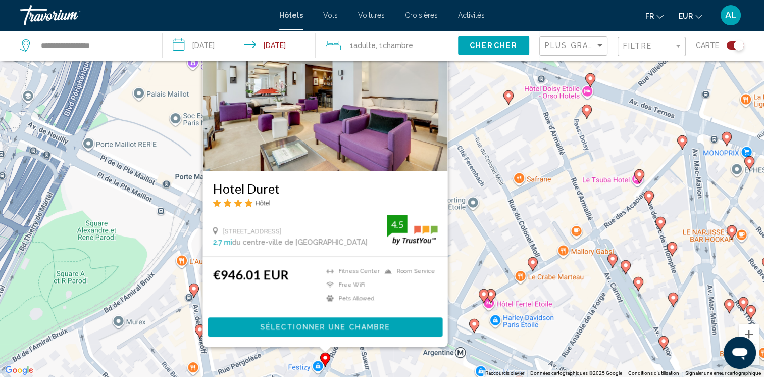
click at [238, 354] on div "Pour activer le glissement avec le clavier, appuyez sur Alt+Entrée. Une fois ce…" at bounding box center [382, 188] width 764 height 377
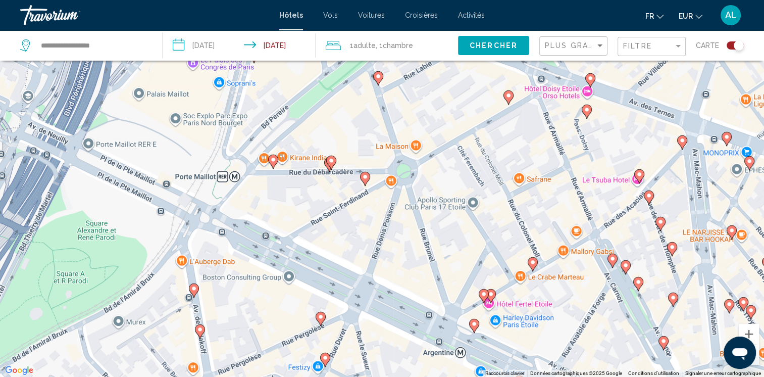
click at [273, 159] on image "Main content" at bounding box center [273, 160] width 6 height 6
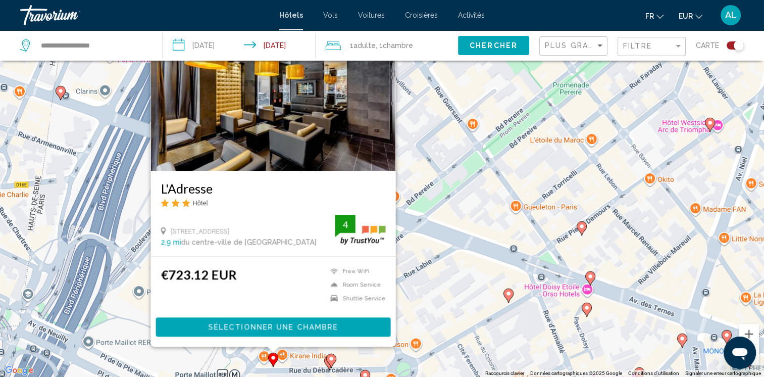
click at [213, 359] on div "Pour activer le glissement avec le clavier, appuyez sur Alt+Entrée. Une fois ce…" at bounding box center [382, 188] width 764 height 377
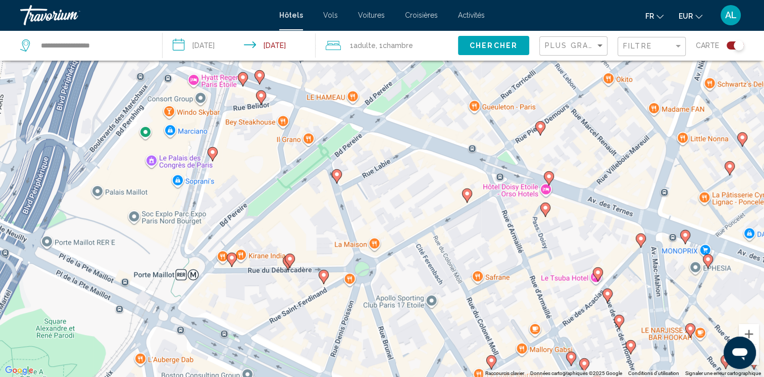
drag, startPoint x: 318, startPoint y: 324, endPoint x: 274, endPoint y: 219, distance: 113.9
click at [274, 219] on div "Pour activer le glissement avec le clavier, appuyez sur Alt+Entrée. Une fois ce…" at bounding box center [382, 188] width 764 height 377
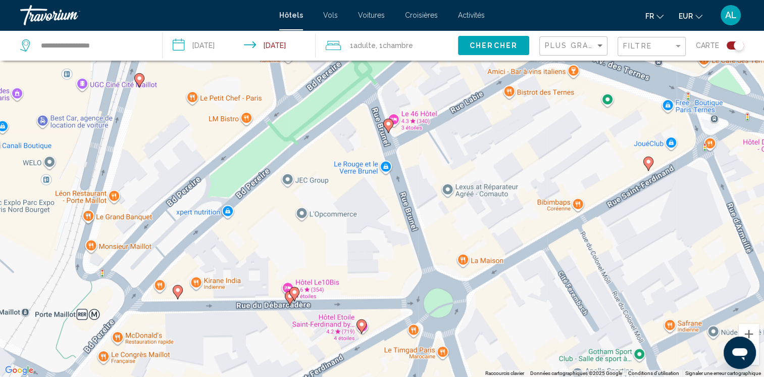
click at [293, 294] on image "Main content" at bounding box center [294, 292] width 6 height 6
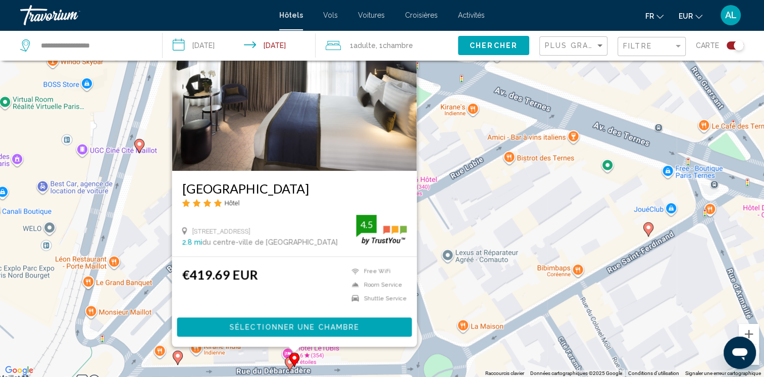
drag, startPoint x: 248, startPoint y: 348, endPoint x: 263, endPoint y: 349, distance: 15.2
click at [248, 349] on div "Pour activer le glissement avec le clavier, appuyez sur Alt+Entrée. Une fois ce…" at bounding box center [382, 188] width 764 height 377
click at [287, 364] on icon "Main content" at bounding box center [289, 363] width 9 height 13
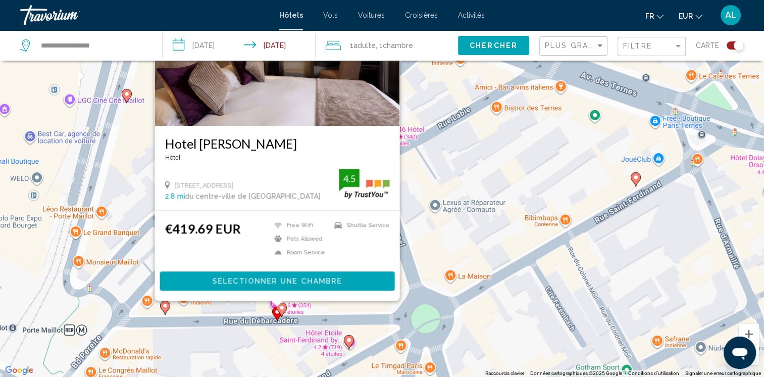
drag, startPoint x: 272, startPoint y: 356, endPoint x: 218, endPoint y: 274, distance: 98.3
click at [218, 274] on div "Pour activer le glissement avec le clavier, appuyez sur Alt+Entrée. Une fois ce…" at bounding box center [382, 188] width 764 height 377
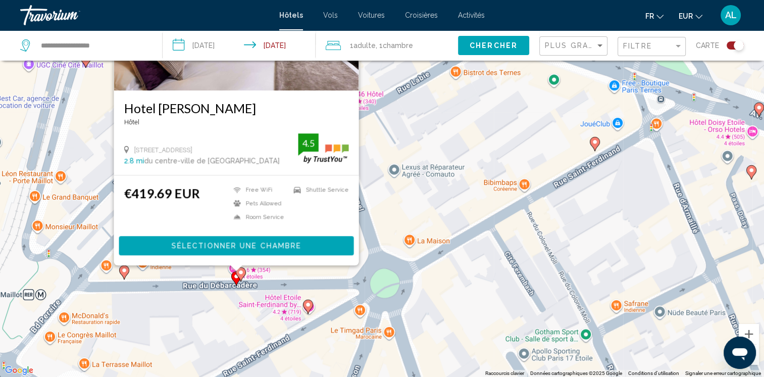
click at [306, 304] on image "Main content" at bounding box center [308, 305] width 6 height 6
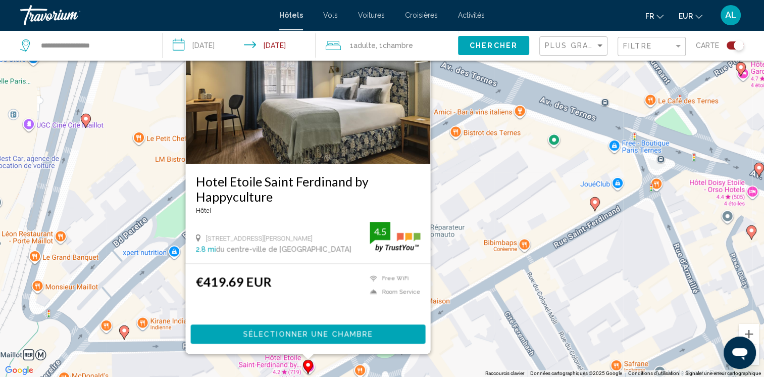
click at [154, 310] on div "Pour activer le glissement avec le clavier, appuyez sur Alt+Entrée. Une fois ce…" at bounding box center [382, 188] width 764 height 377
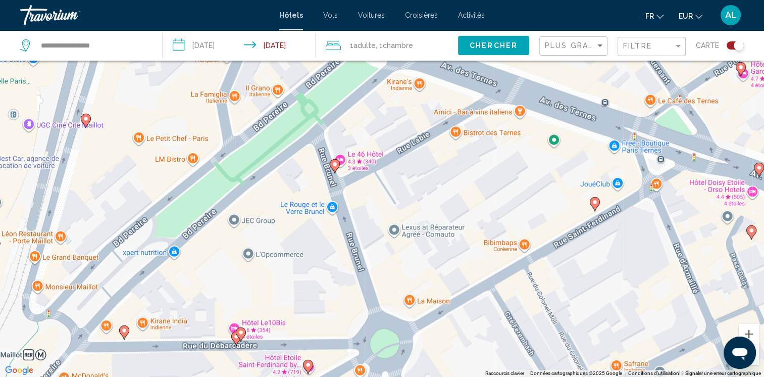
click at [331, 161] on icon "Main content" at bounding box center [334, 166] width 9 height 13
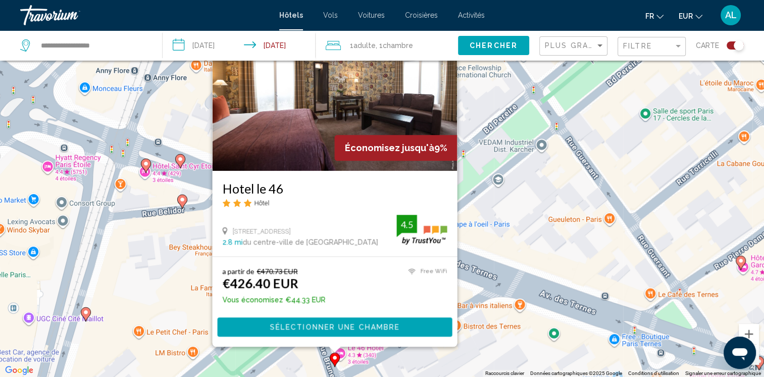
drag, startPoint x: 178, startPoint y: 357, endPoint x: 172, endPoint y: 349, distance: 10.5
click at [176, 353] on div "Pour activer le glissement avec le clavier, appuyez sur Alt+Entrée. Une fois ce…" at bounding box center [382, 188] width 764 height 377
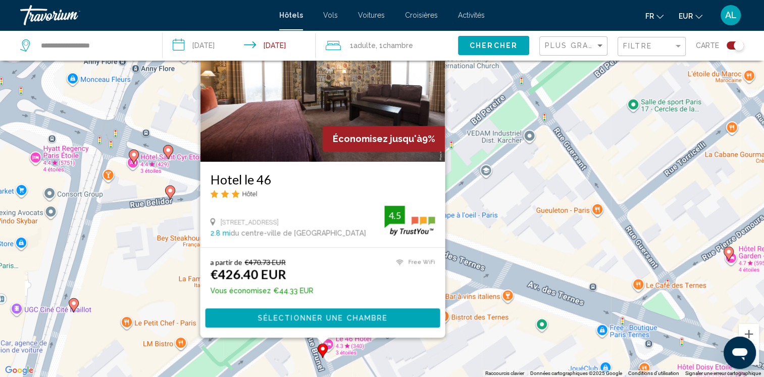
click at [69, 307] on gmp-advanced-marker "Main content" at bounding box center [74, 305] width 10 height 15
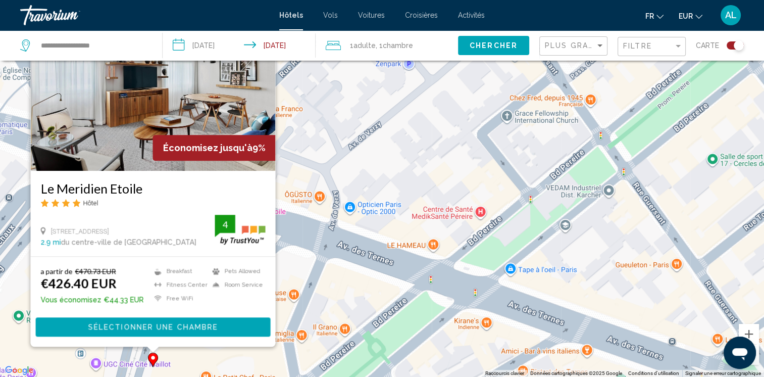
click at [184, 358] on div "Pour activer le glissement avec le clavier, appuyez sur Alt+Entrée. Une fois ce…" at bounding box center [382, 188] width 764 height 377
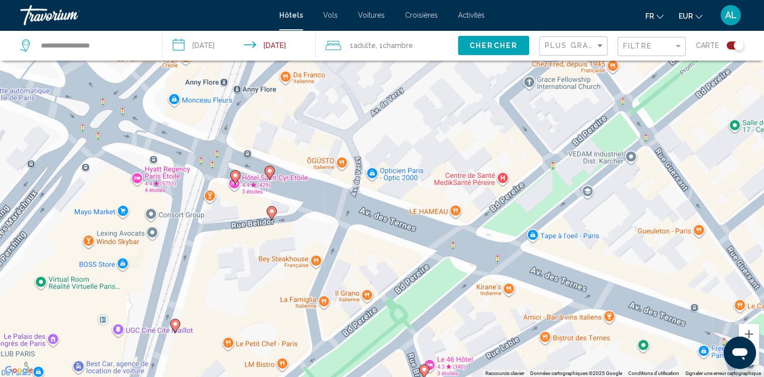
drag, startPoint x: 185, startPoint y: 354, endPoint x: 208, endPoint y: 319, distance: 42.3
click at [208, 319] on div "Pour activer le glissement avec le clavier, appuyez sur Alt+Entrée. Une fois ce…" at bounding box center [382, 188] width 764 height 377
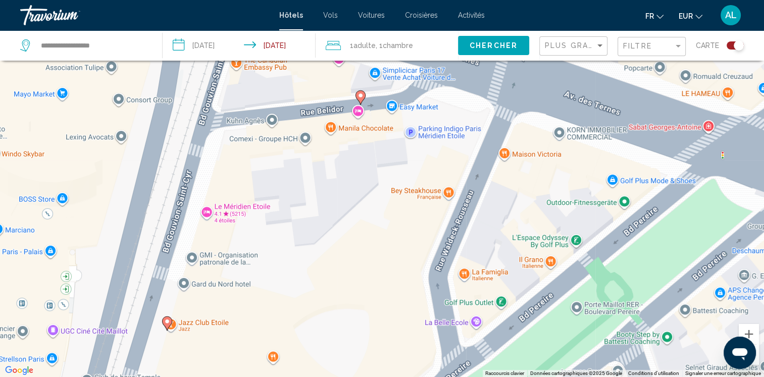
drag, startPoint x: 211, startPoint y: 312, endPoint x: 233, endPoint y: 293, distance: 29.0
click at [233, 293] on div "Pour activer le glissement avec le clavier, appuyez sur Alt+Entrée. Une fois ce…" at bounding box center [382, 188] width 764 height 377
click at [361, 95] on image "Main content" at bounding box center [361, 95] width 6 height 6
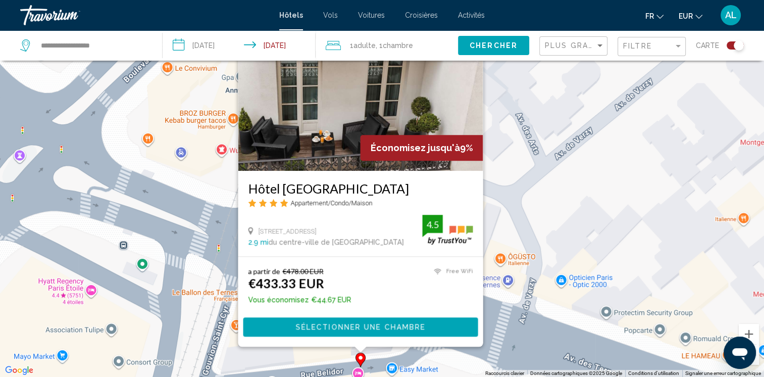
click at [341, 359] on div "Pour activer le glissement avec le clavier, appuyez sur Alt+Entrée. Une fois ce…" at bounding box center [382, 188] width 764 height 377
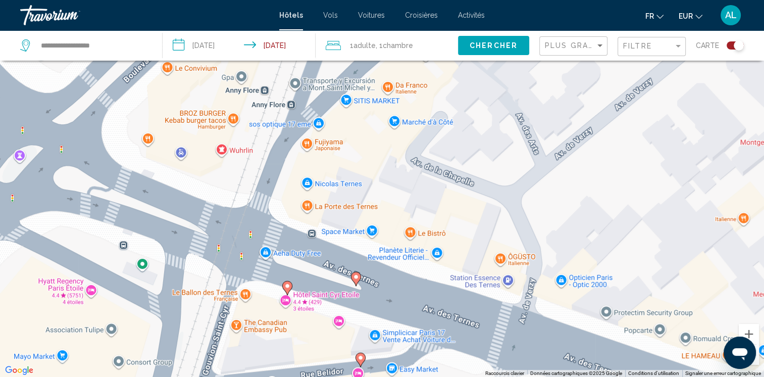
click at [289, 284] on image "Main content" at bounding box center [287, 286] width 6 height 6
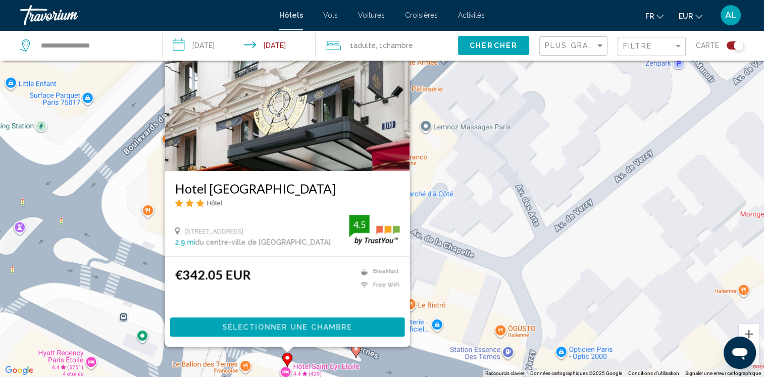
click at [323, 365] on div "Pour activer le glissement avec le clavier, appuyez sur Alt+Entrée. Une fois ce…" at bounding box center [382, 188] width 764 height 377
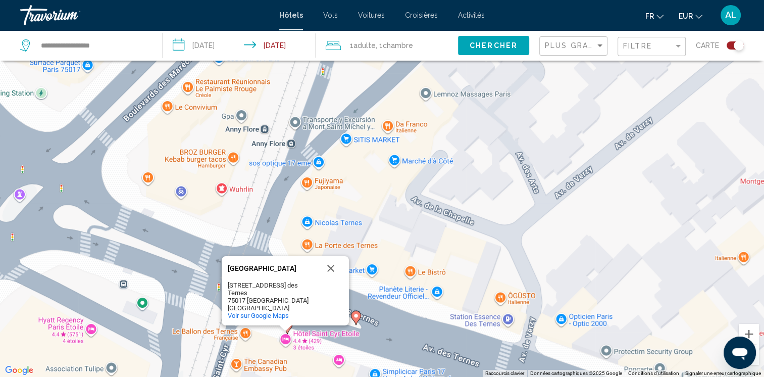
click at [353, 320] on gmp-advanced-marker "Main content" at bounding box center [356, 317] width 10 height 15
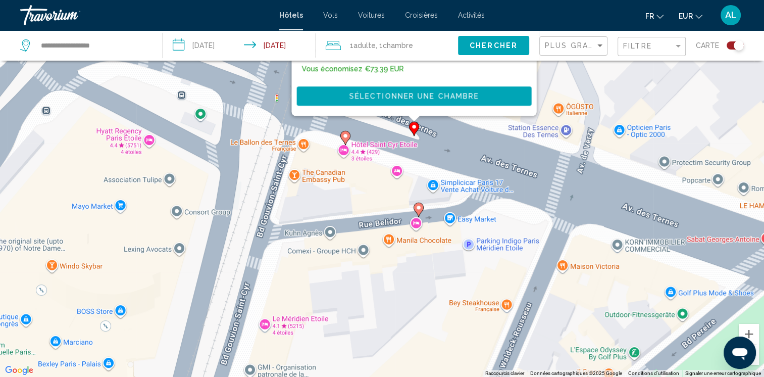
drag, startPoint x: 226, startPoint y: 361, endPoint x: 283, endPoint y: 129, distance: 238.8
click at [283, 129] on div "Pour activer le glissement avec le clavier, appuyez sur Alt+Entrée. Une fois ce…" at bounding box center [382, 188] width 764 height 377
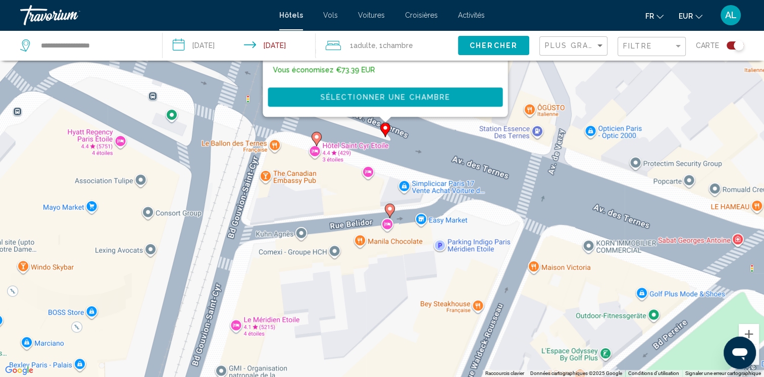
drag, startPoint x: 317, startPoint y: 265, endPoint x: 288, endPoint y: 264, distance: 28.8
click at [288, 264] on div "Pour activer le glissement avec le clavier, appuyez sur Alt+Entrée. Une fois ce…" at bounding box center [382, 188] width 764 height 377
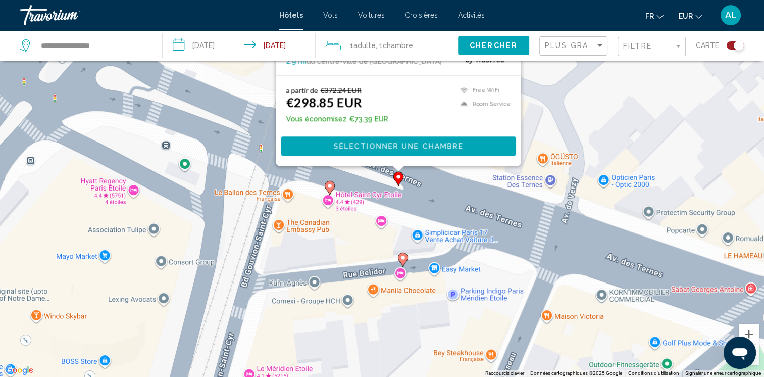
drag, startPoint x: 307, startPoint y: 203, endPoint x: 324, endPoint y: 261, distance: 60.7
click at [324, 261] on div "Pour activer le glissement avec le clavier, appuyez sur Alt+Entrée. Une fois ce…" at bounding box center [382, 188] width 764 height 377
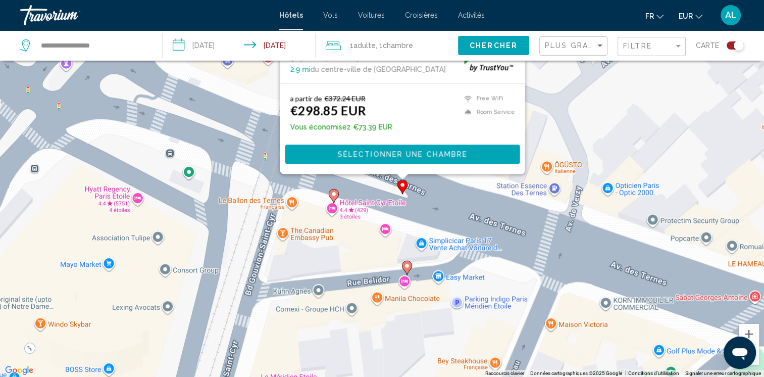
click at [325, 260] on div "Pour activer le glissement avec le clavier, appuyez sur Alt+Entrée. Une fois ce…" at bounding box center [382, 188] width 764 height 377
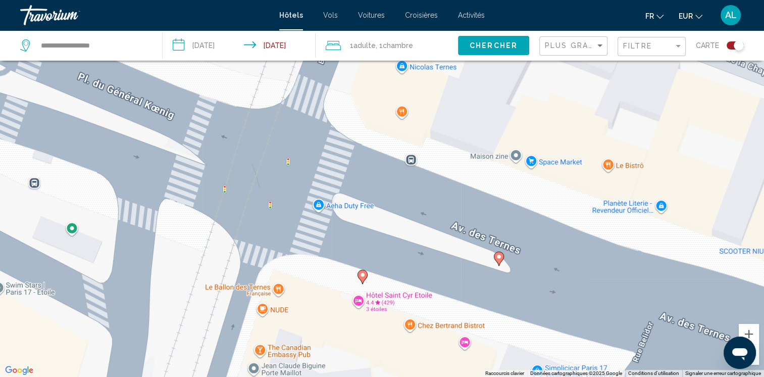
drag, startPoint x: 327, startPoint y: 236, endPoint x: 349, endPoint y: 369, distance: 134.5
click at [349, 369] on div "Pour activer le glissement avec le clavier, appuyez sur Alt+Entrée. Une fois ce…" at bounding box center [382, 188] width 764 height 377
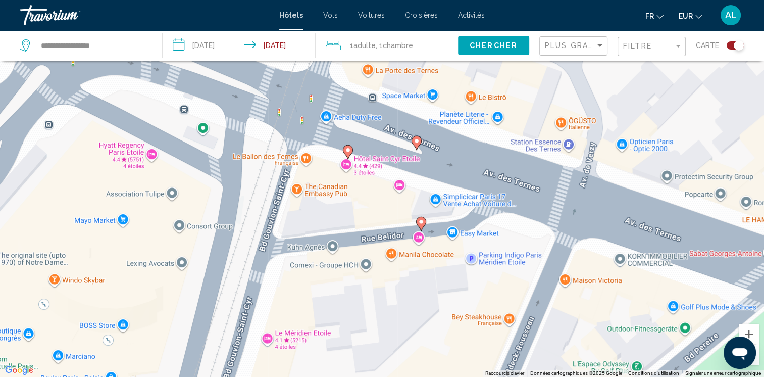
drag, startPoint x: 332, startPoint y: 354, endPoint x: 326, endPoint y: 195, distance: 159.2
click at [326, 195] on div "Pour activer le glissement avec le clavier, appuyez sur Alt+Entrée. Une fois ce…" at bounding box center [382, 188] width 764 height 377
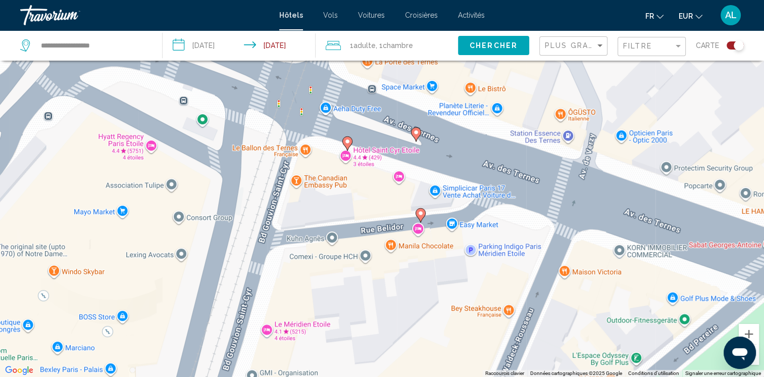
click at [414, 133] on image "Main content" at bounding box center [416, 132] width 6 height 6
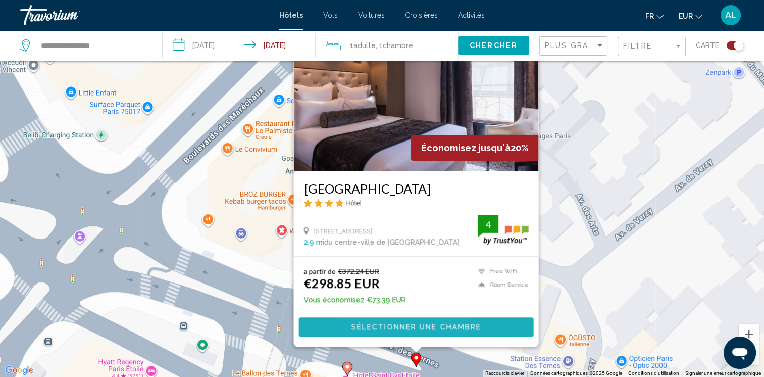
click at [372, 327] on span "Sélectionner une chambre" at bounding box center [416, 327] width 130 height 8
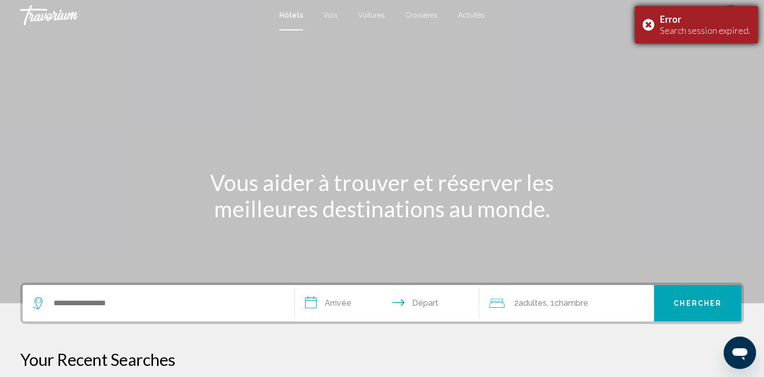
click at [649, 25] on div "Error Search session expired." at bounding box center [696, 24] width 123 height 37
